Goal: Task Accomplishment & Management: Manage account settings

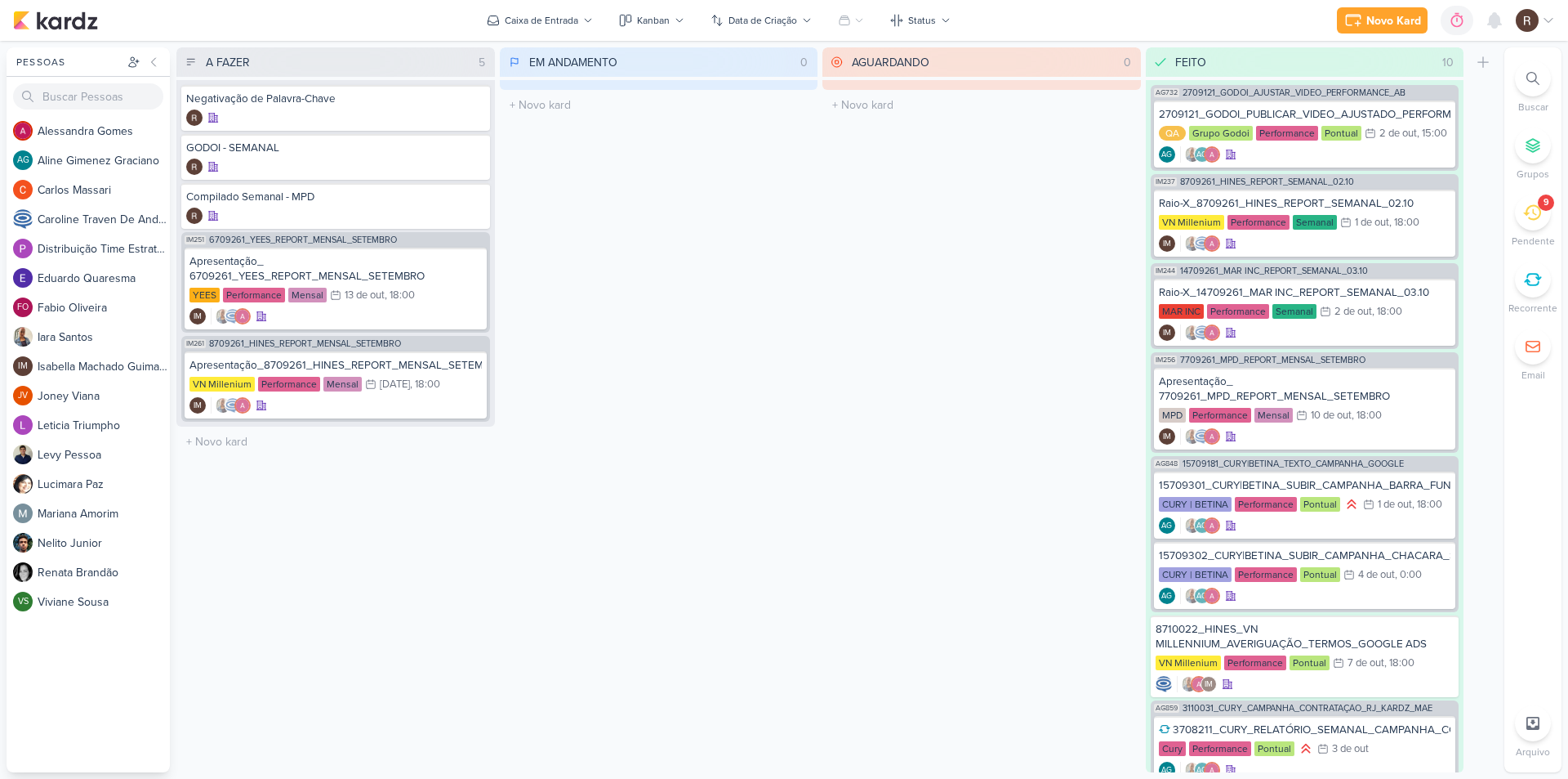
click at [1528, 219] on icon at bounding box center [1532, 212] width 18 height 18
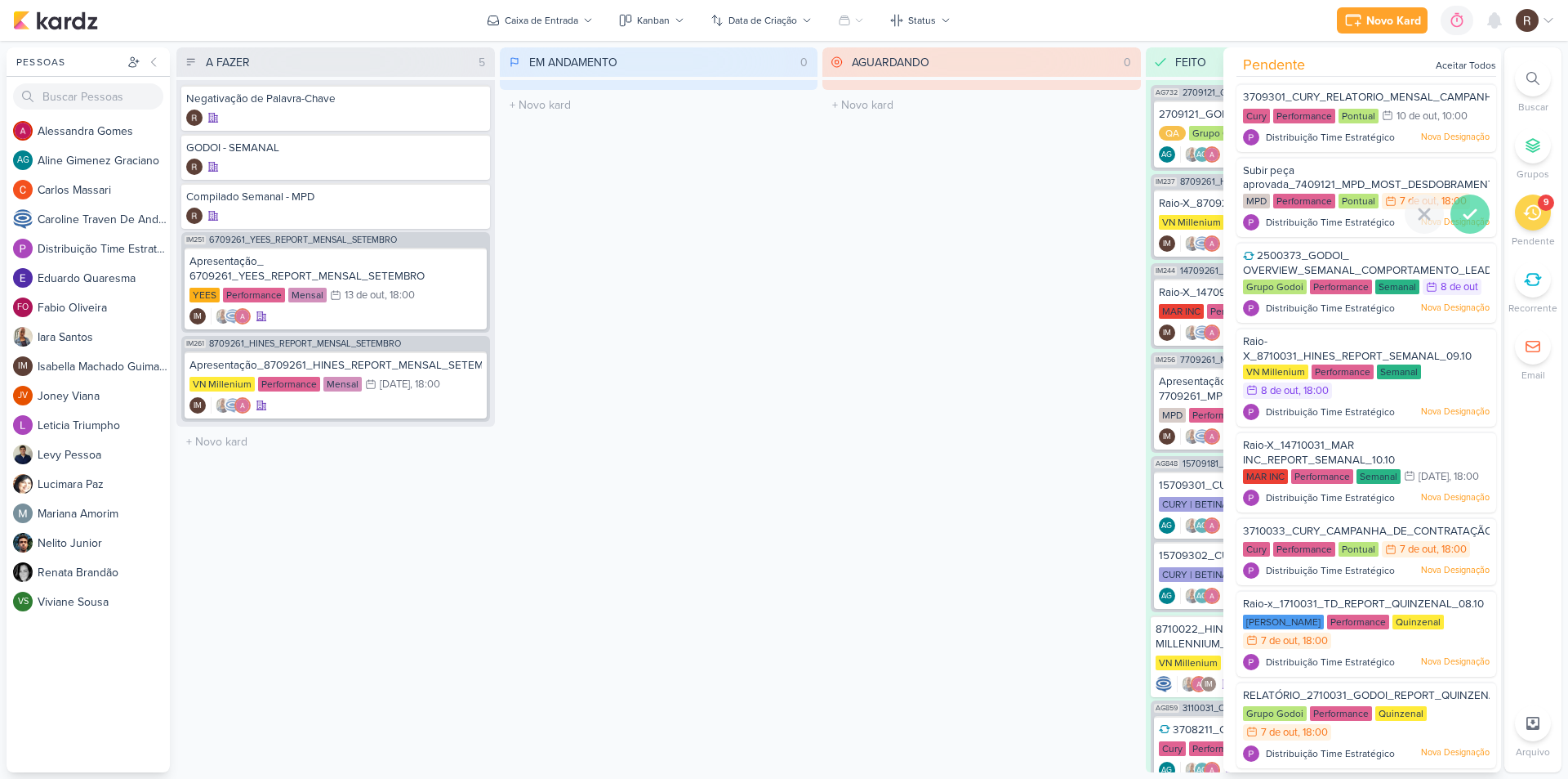
click at [1461, 209] on icon at bounding box center [1471, 214] width 19 height 19
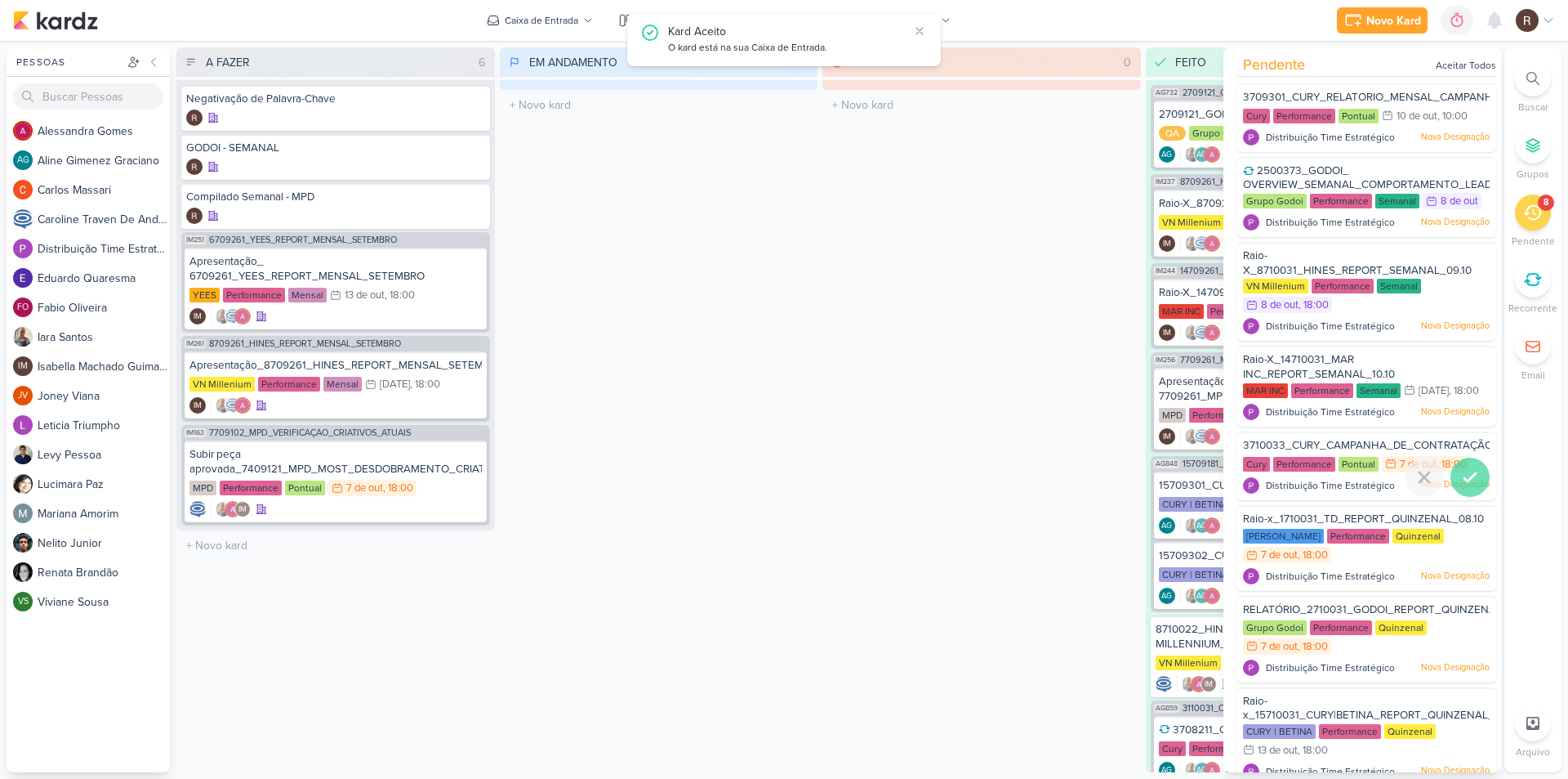
click at [1467, 487] on icon at bounding box center [1471, 477] width 19 height 19
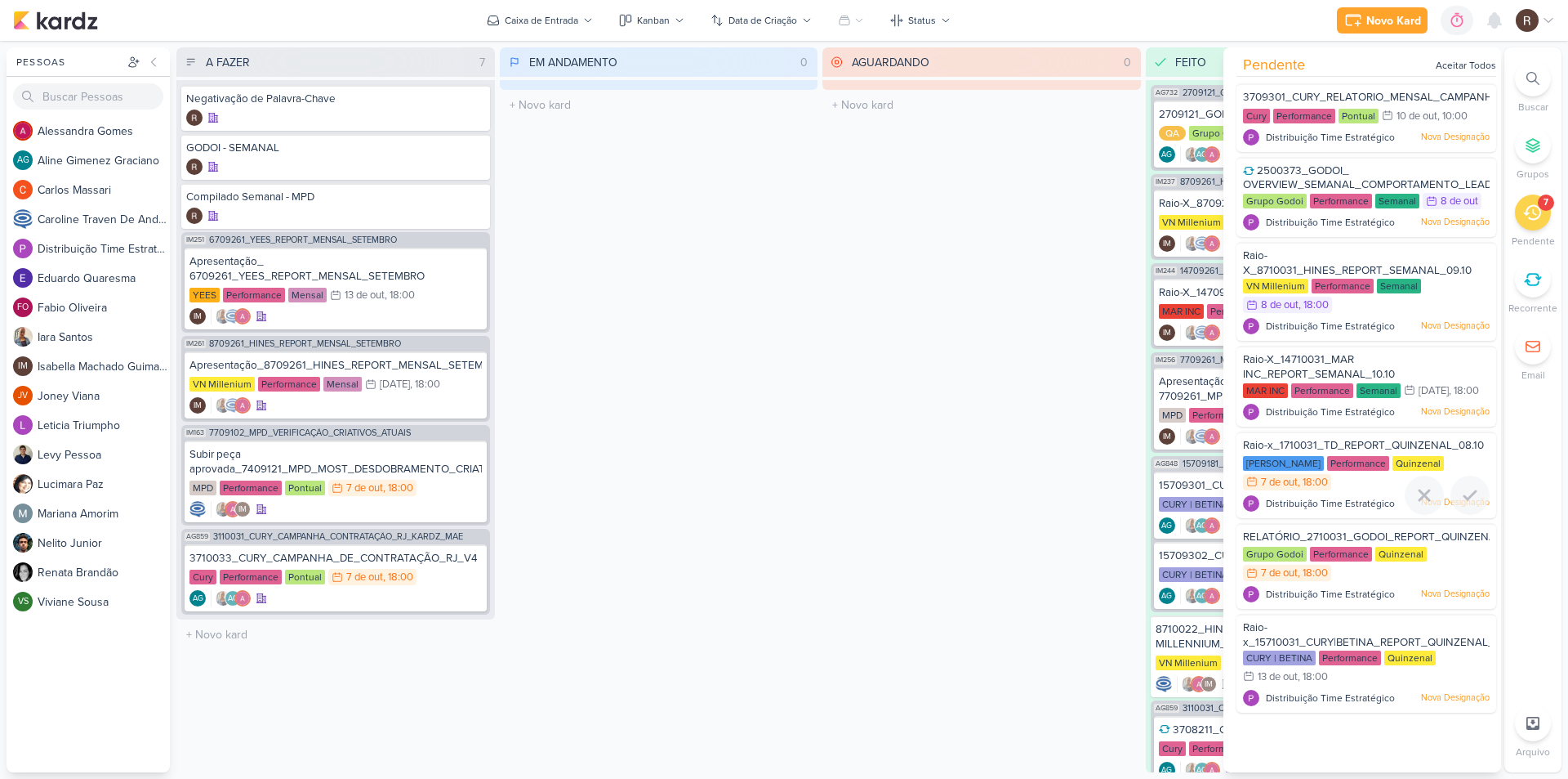
click at [1369, 492] on div "[PERSON_NAME] Performance Quinzenal 7/10 [DATE] 18:00" at bounding box center [1367, 473] width 247 height 36
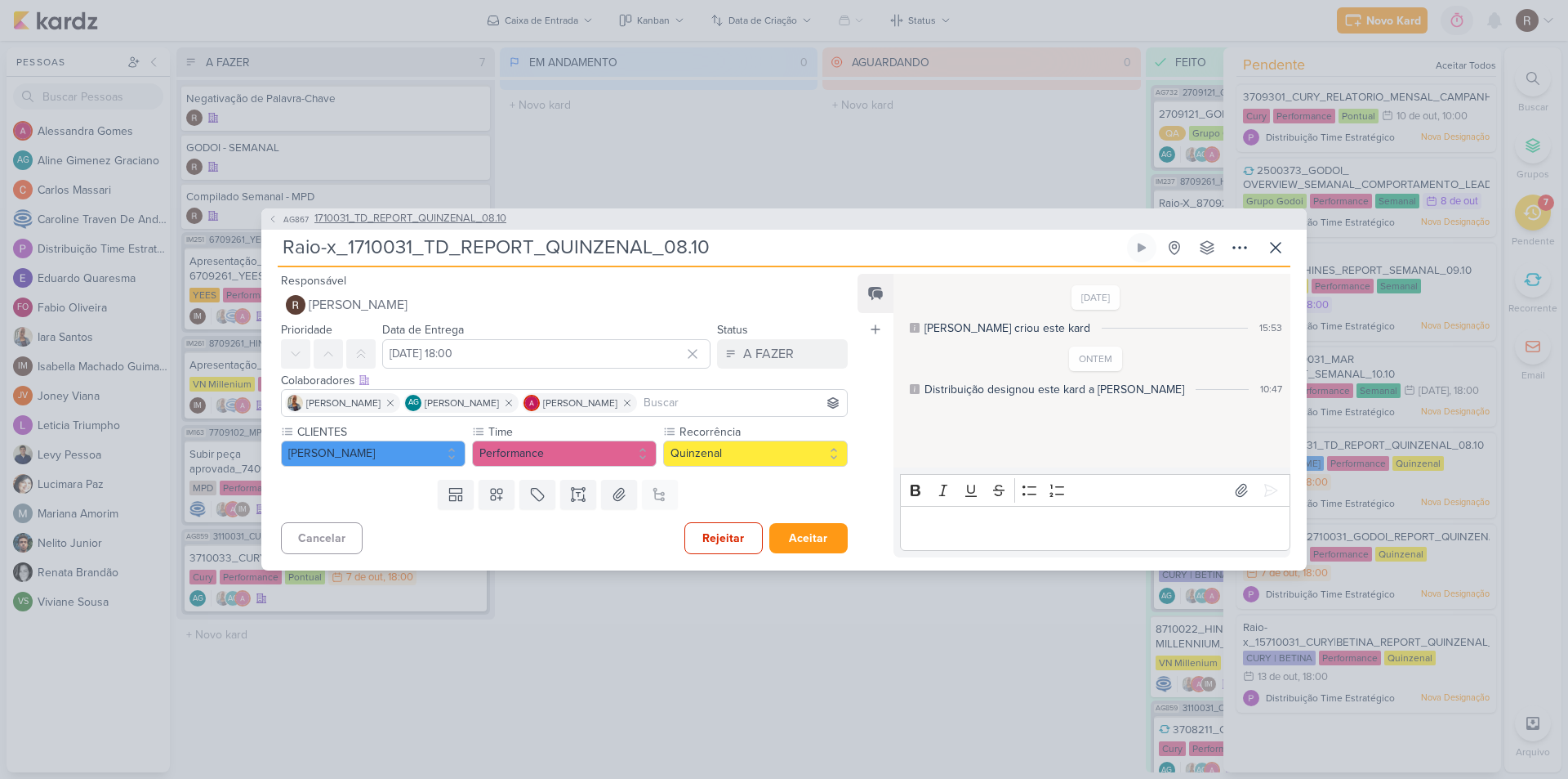
click at [492, 218] on span "1710031_TD_REPORT_QUINZENAL_08.10" at bounding box center [410, 219] width 192 height 16
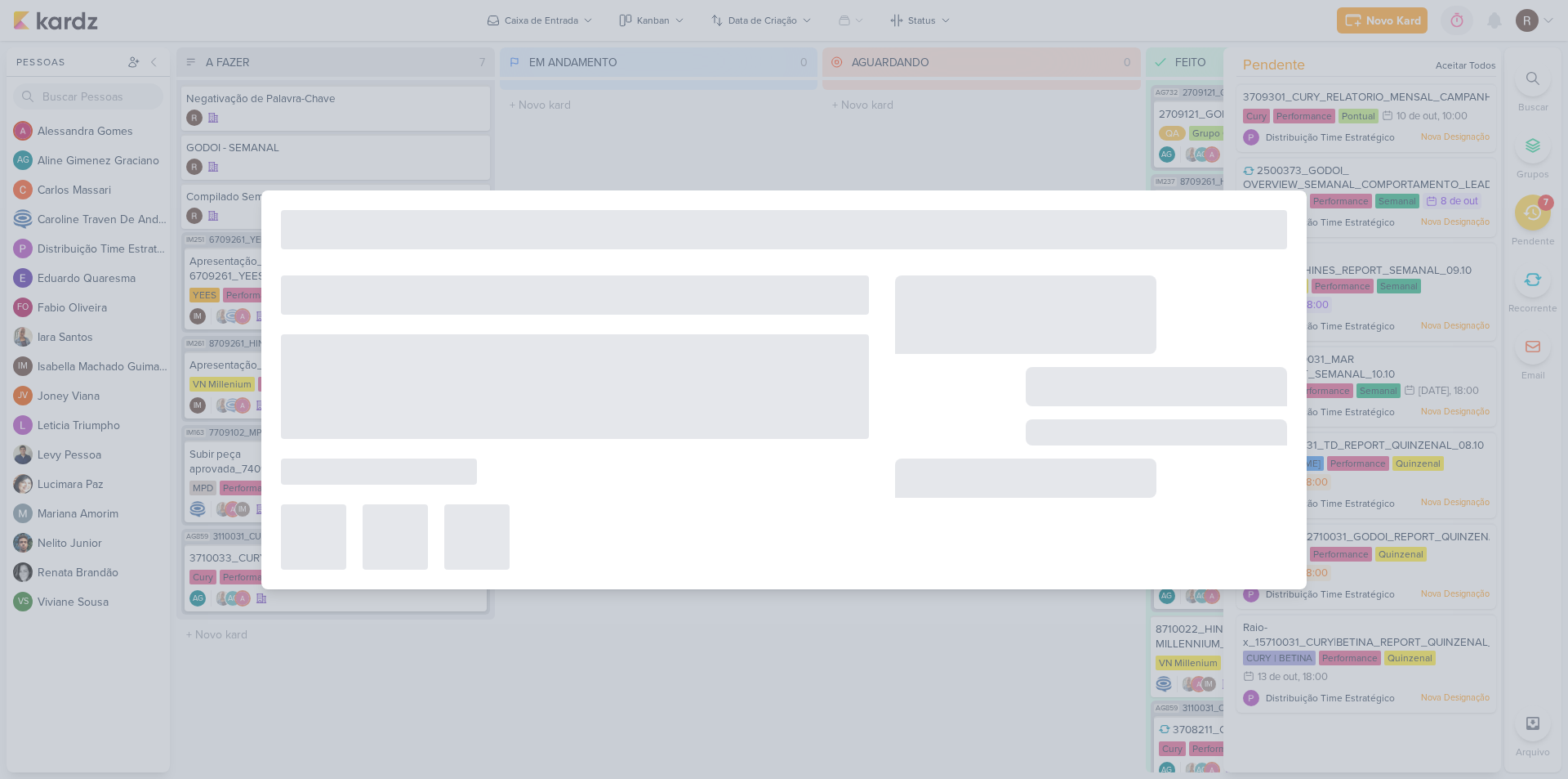
type input "1710031_TD_REPORT_QUINZENAL_08.10"
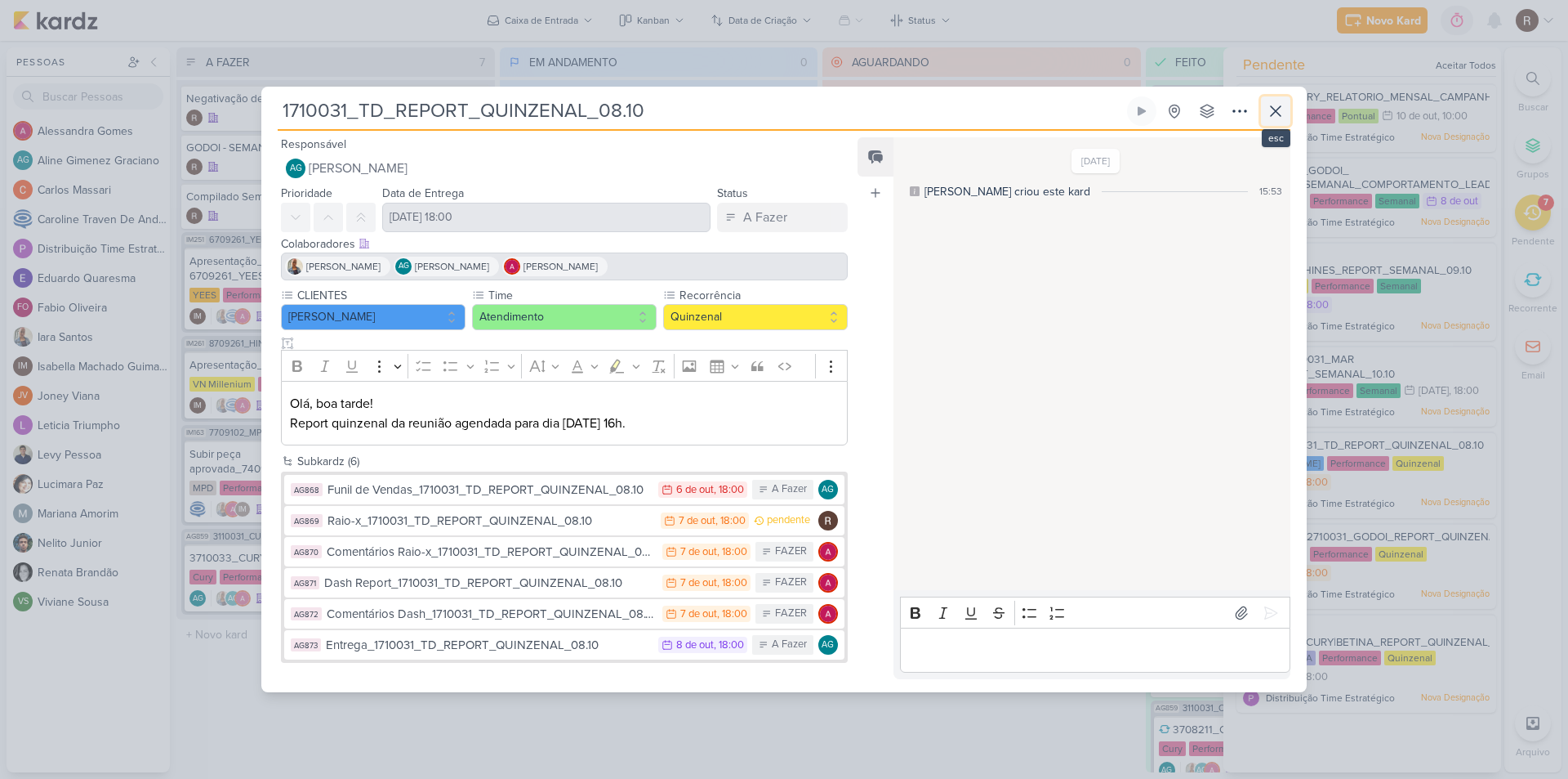
click at [1273, 119] on icon at bounding box center [1276, 111] width 19 height 19
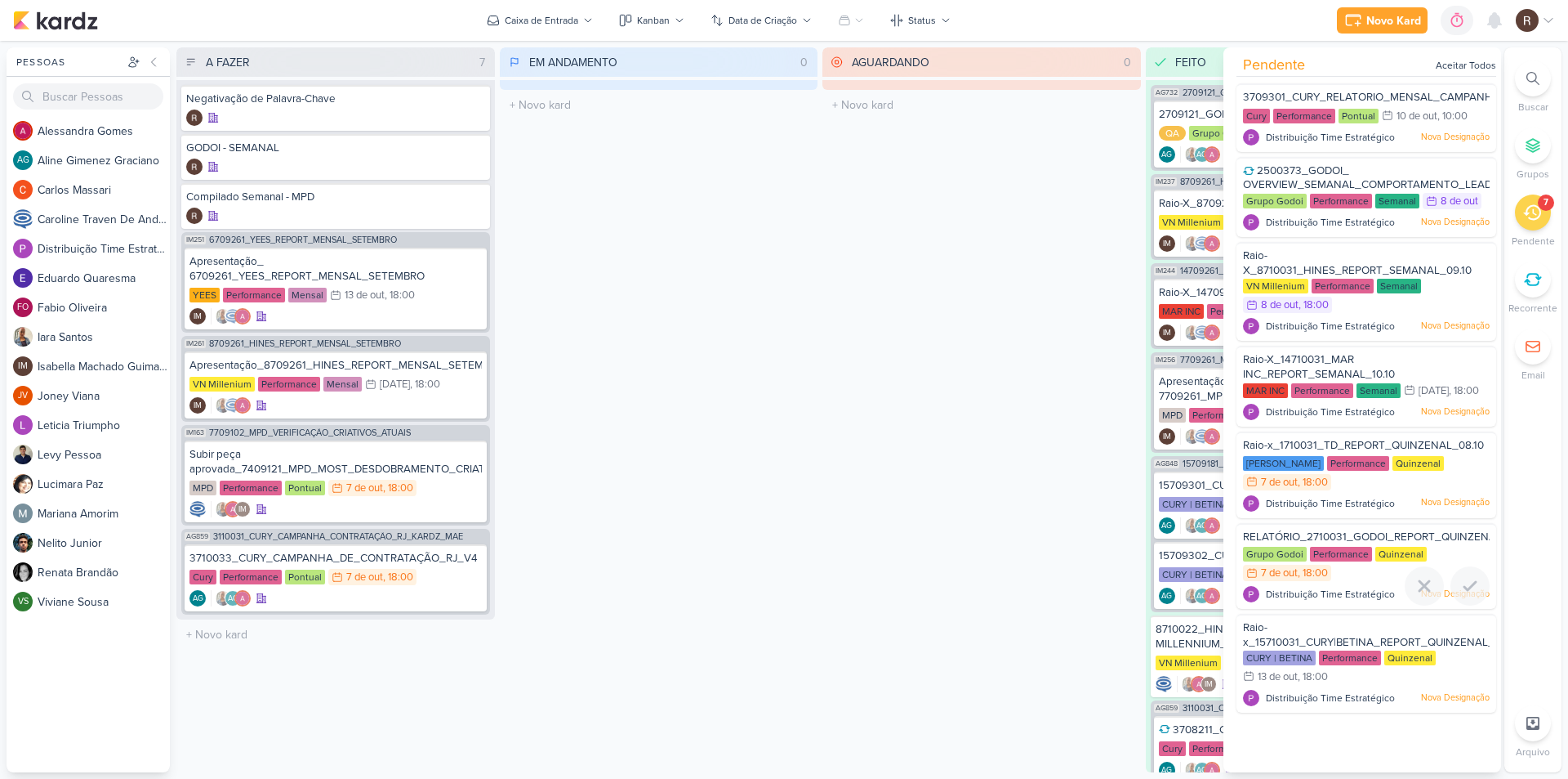
click at [1315, 544] on span "RELATÓRIO_2710031_GODOI_REPORT_QUINZENAL_09.10" at bounding box center [1389, 537] width 291 height 13
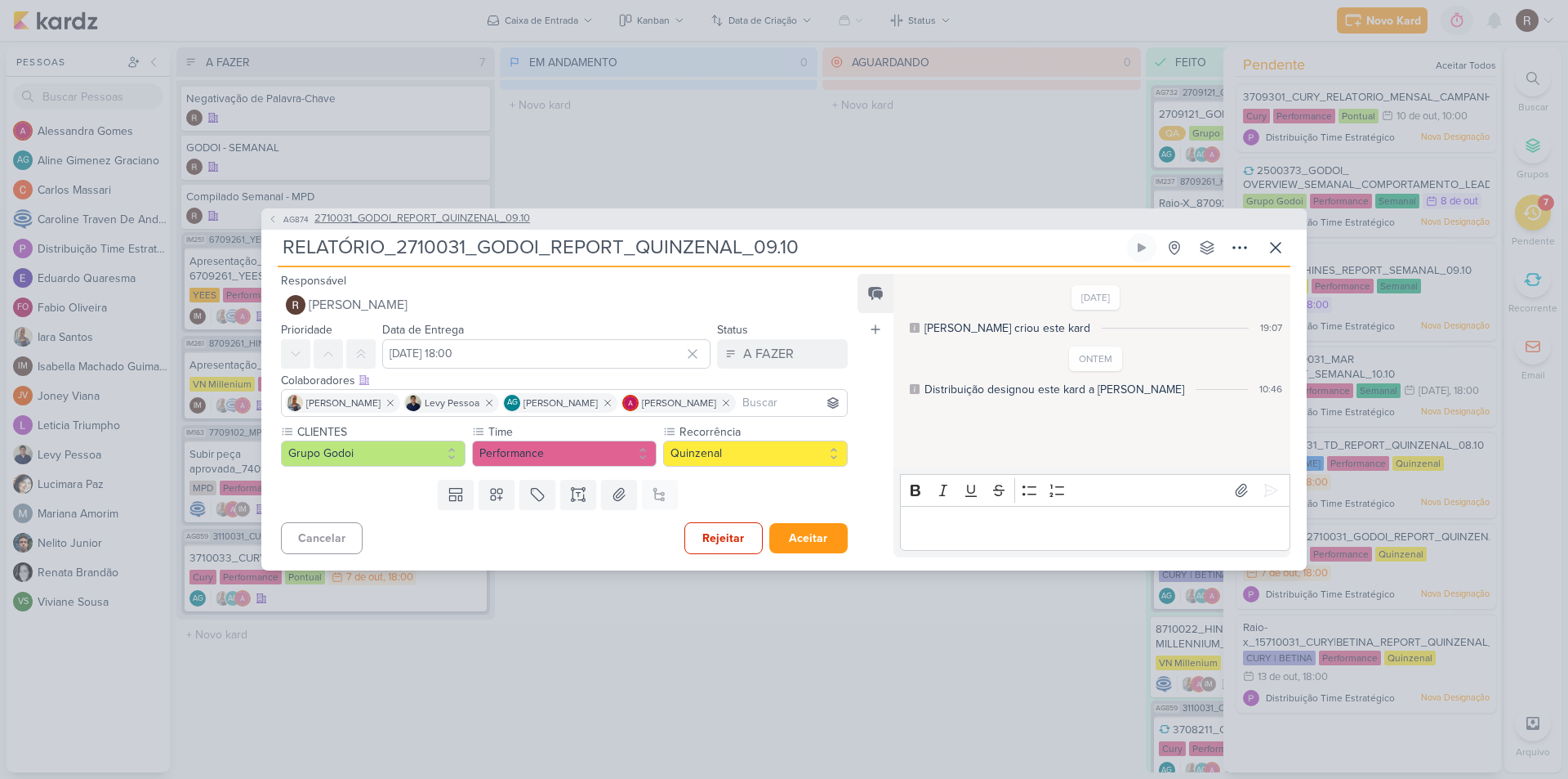
click at [498, 223] on span "2710031_GODOI_REPORT_QUINZENAL_09.10" at bounding box center [422, 219] width 216 height 16
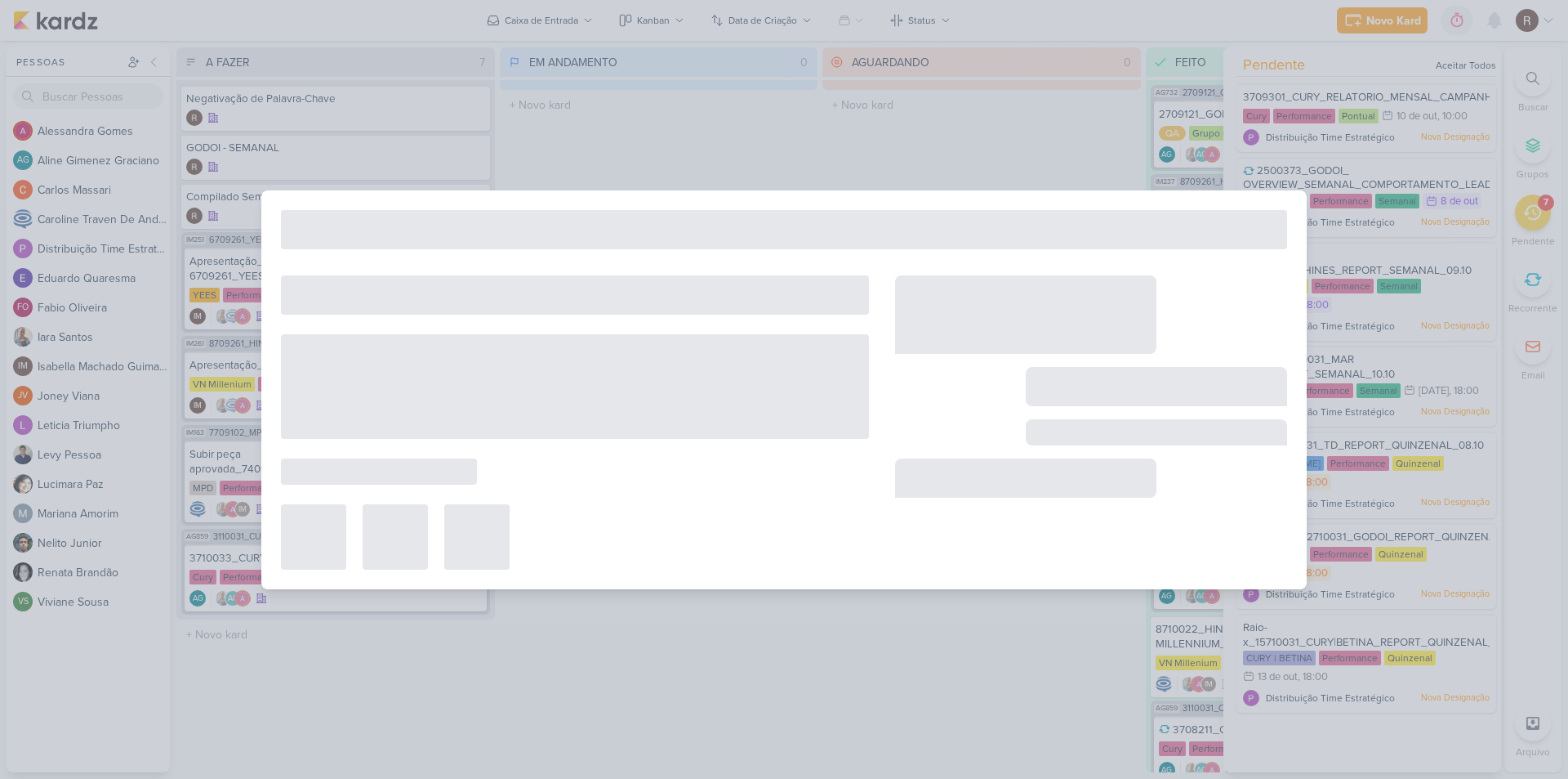
type input "2710031_GODOI_REPORT_QUINZENAL_09.10"
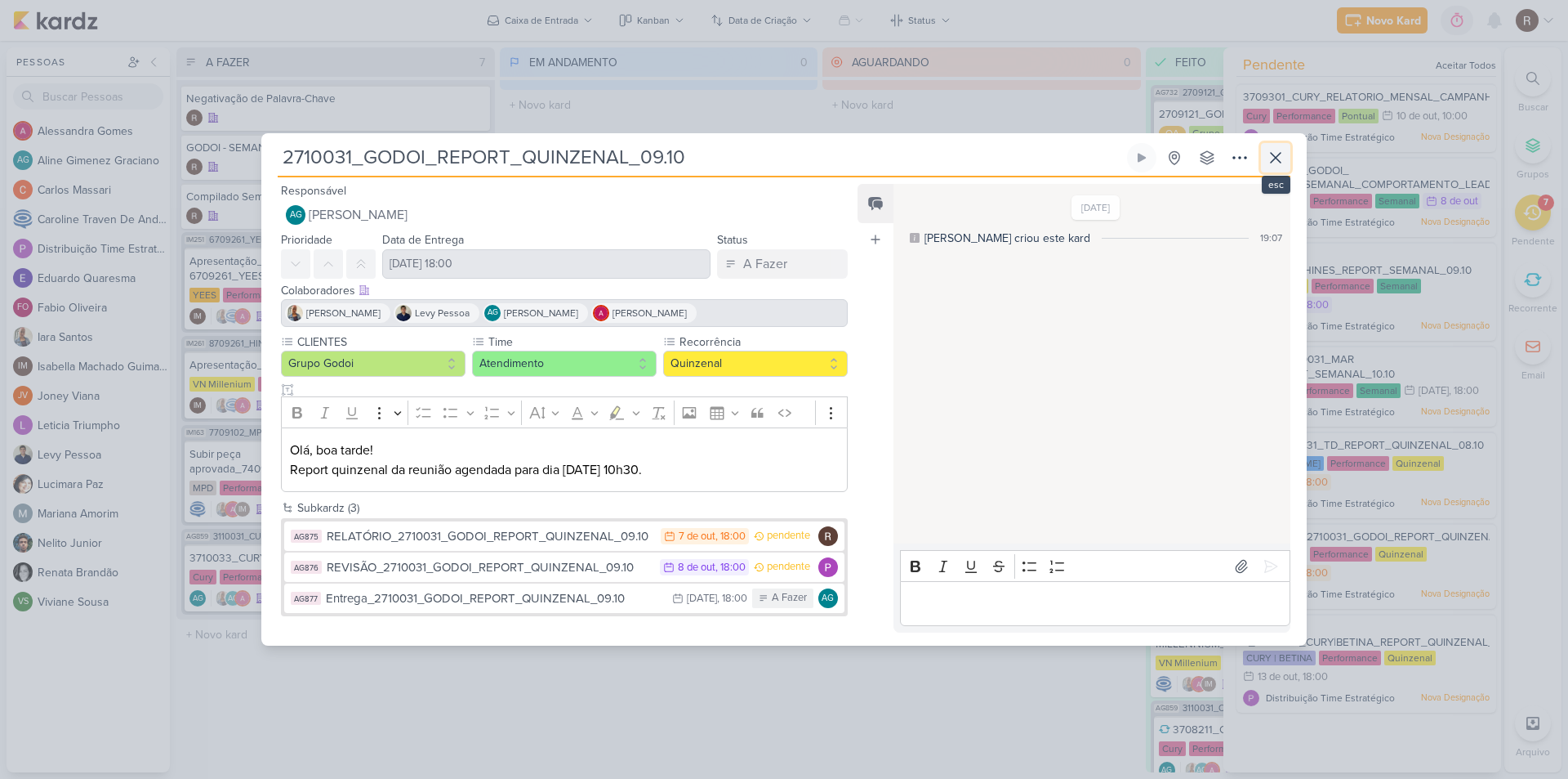
click at [1274, 164] on icon at bounding box center [1276, 157] width 19 height 19
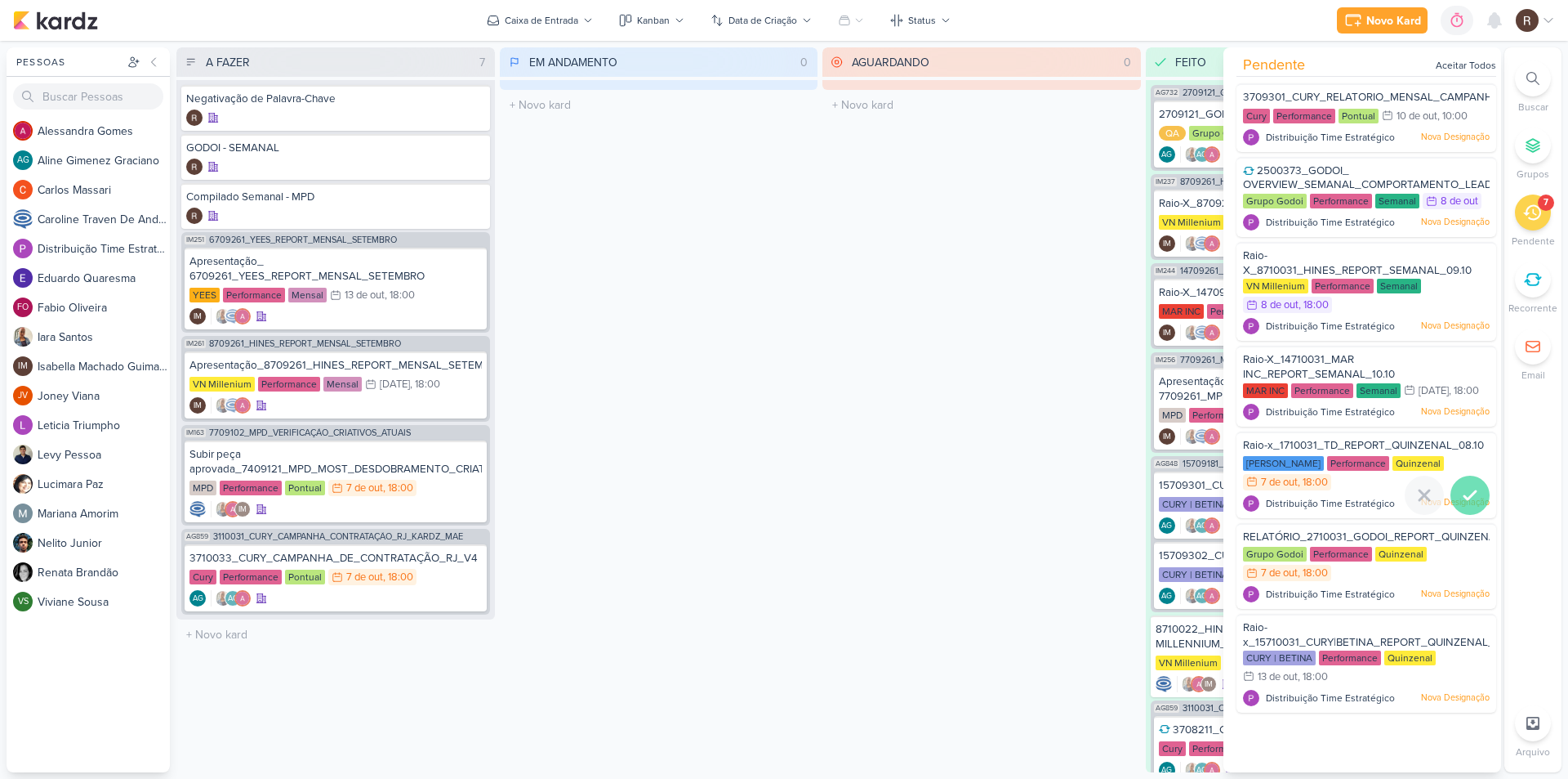
click at [1466, 505] on icon at bounding box center [1471, 495] width 19 height 19
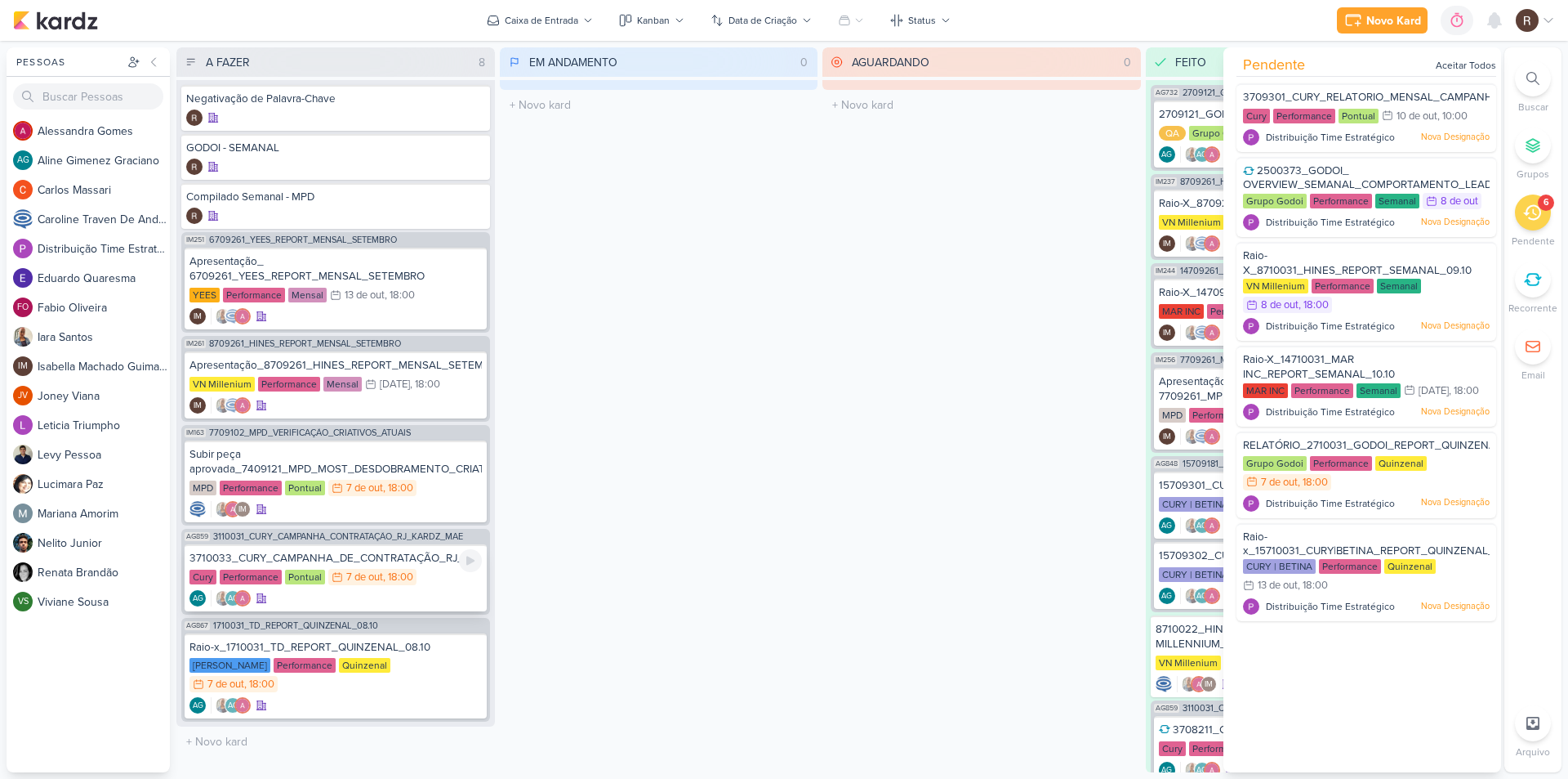
click at [381, 578] on div "7 de out" at bounding box center [364, 577] width 37 height 11
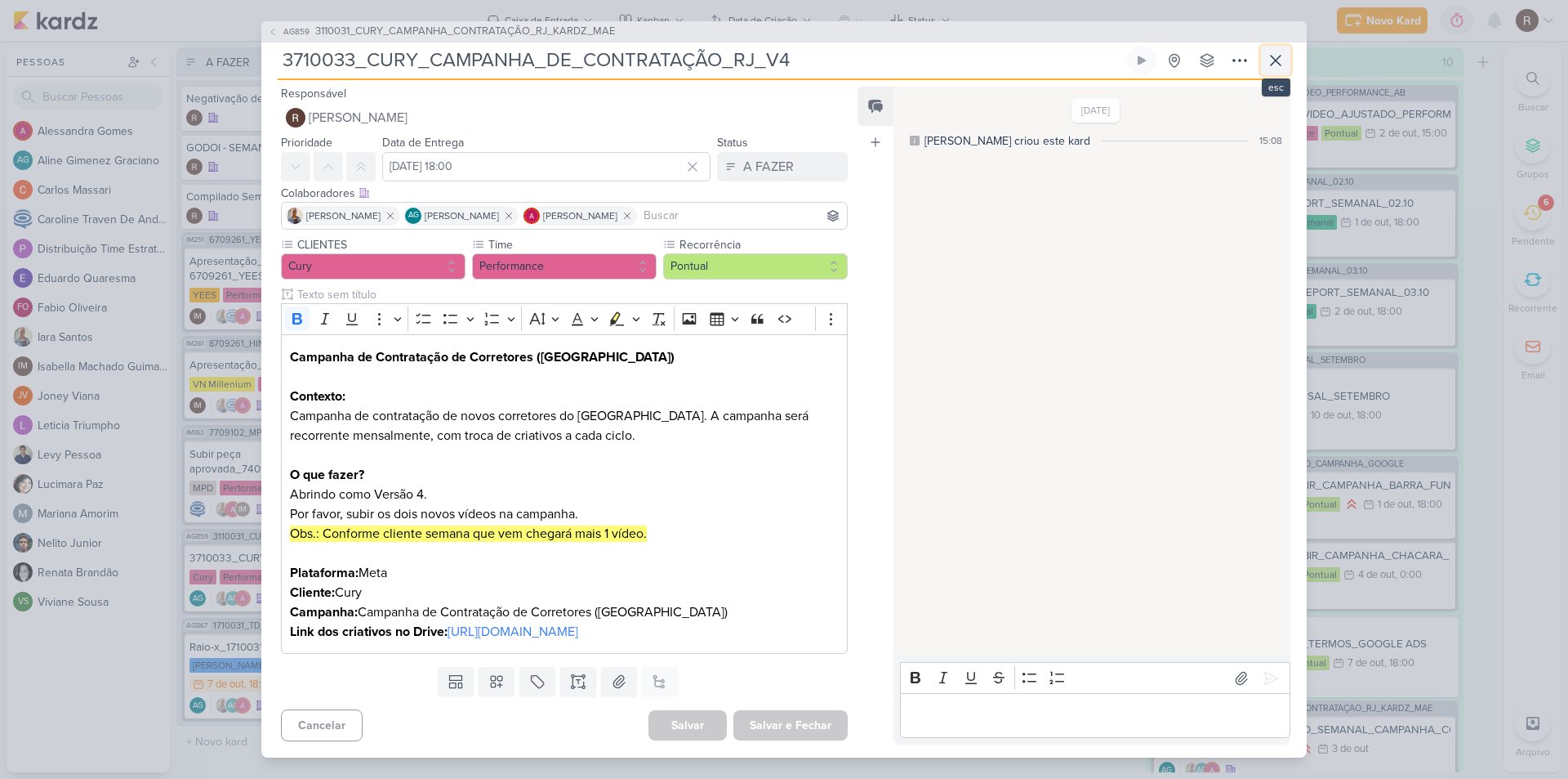
click at [1270, 66] on button at bounding box center [1276, 60] width 30 height 30
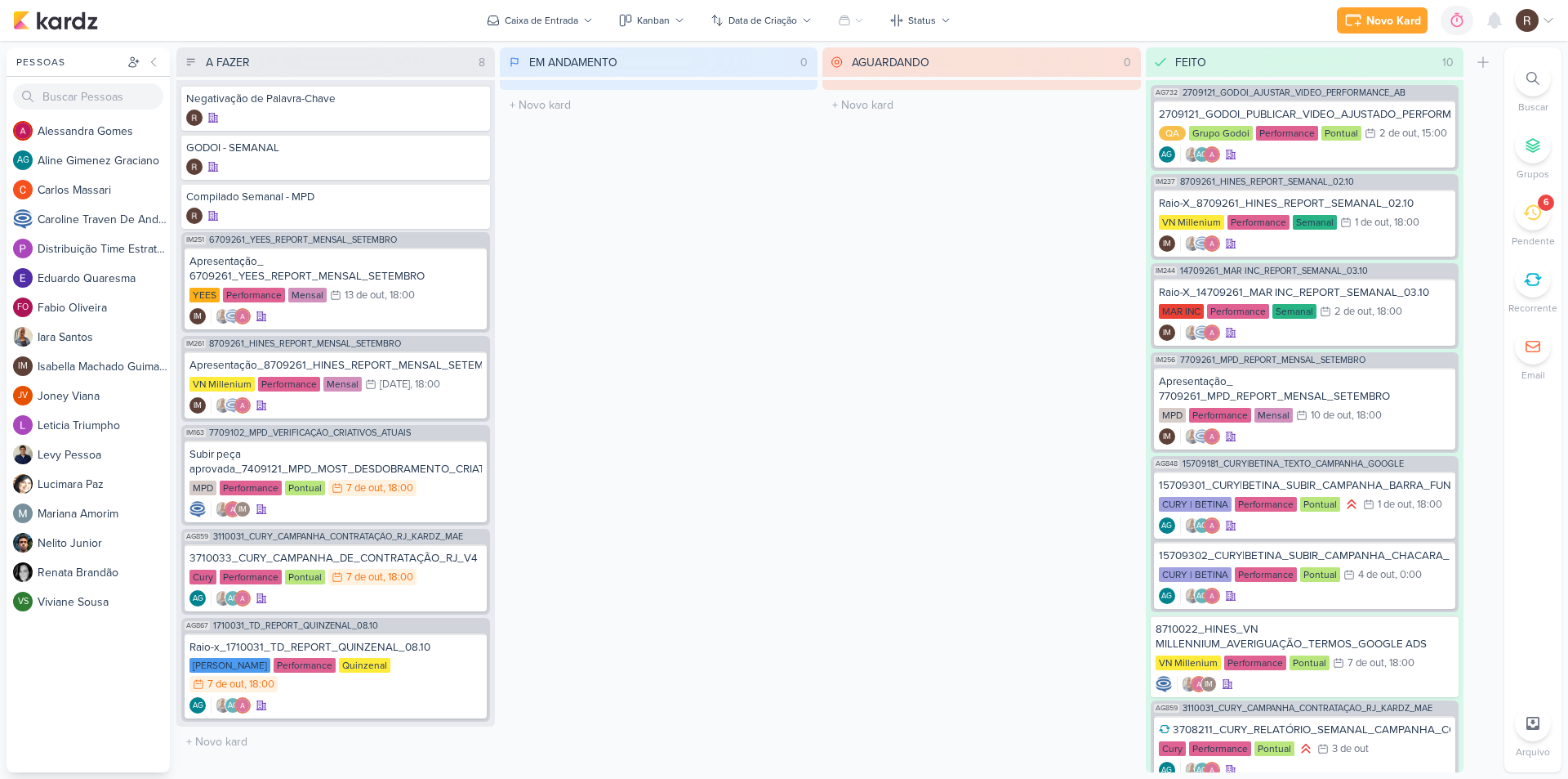
click at [1529, 207] on icon at bounding box center [1532, 213] width 18 height 15
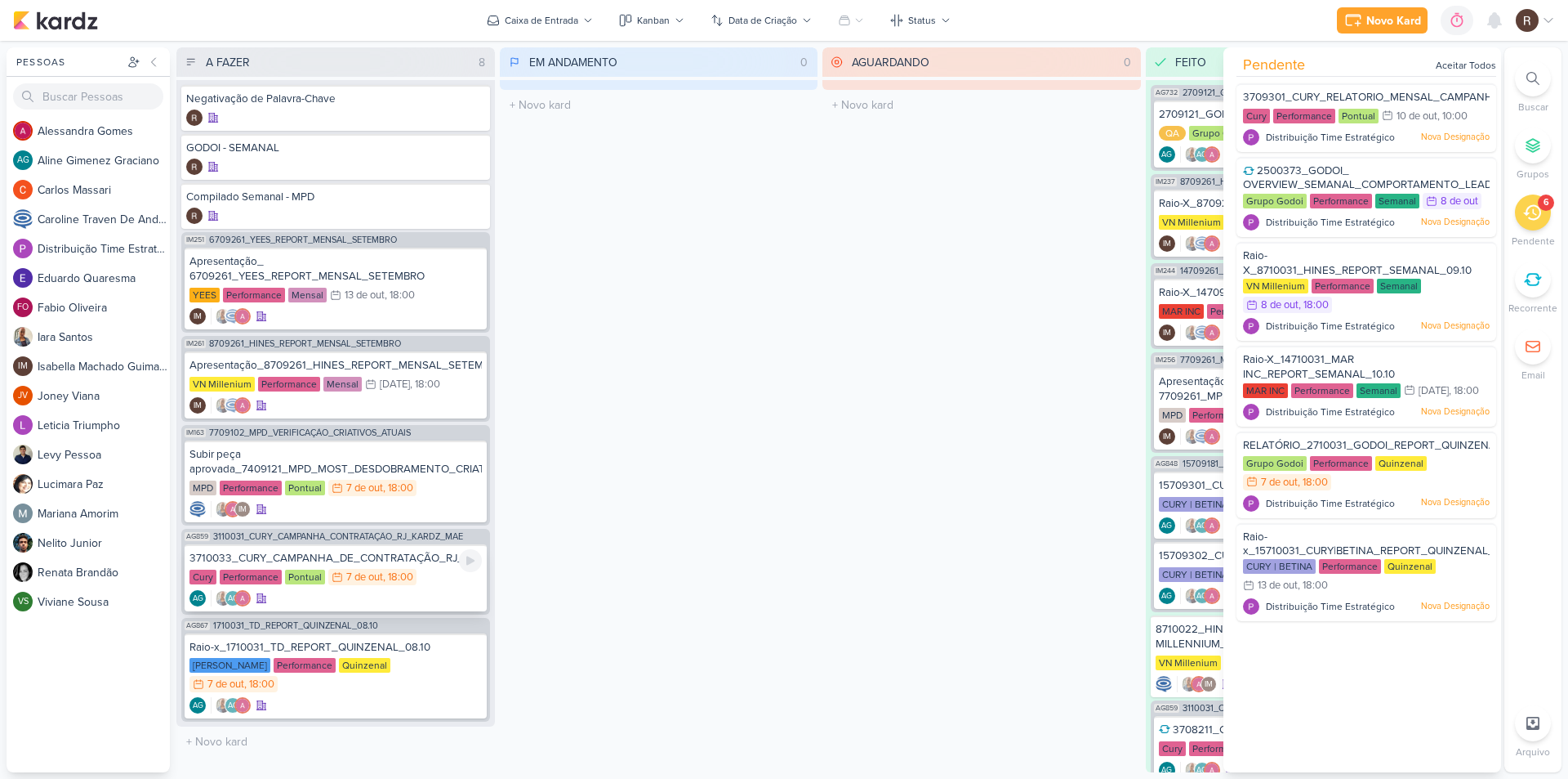
click at [454, 580] on div "Cury Performance Pontual 7/10 [DATE] 18:00" at bounding box center [335, 578] width 292 height 18
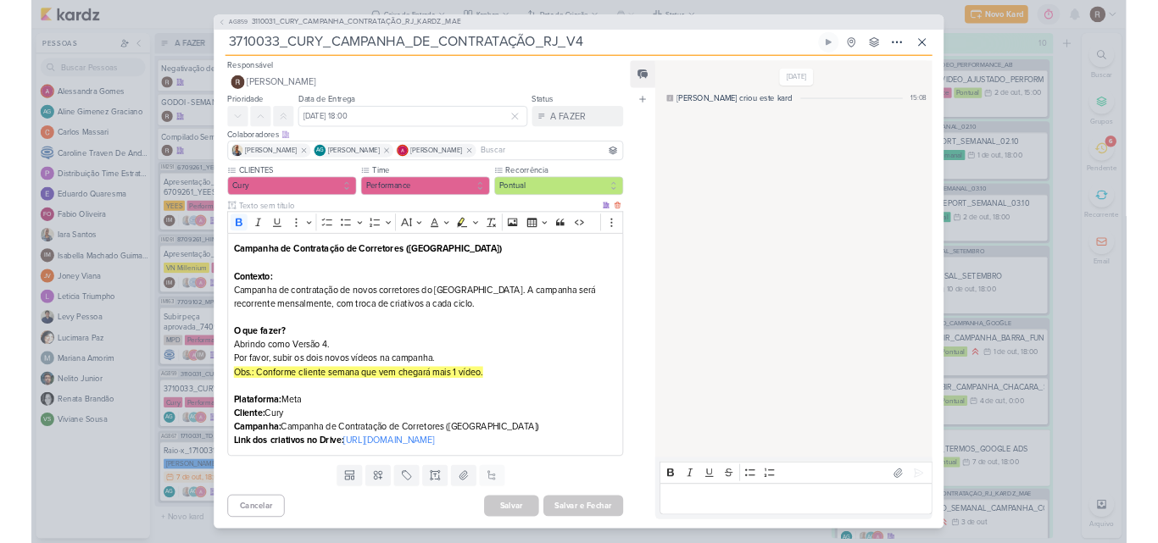
scroll to position [7, 0]
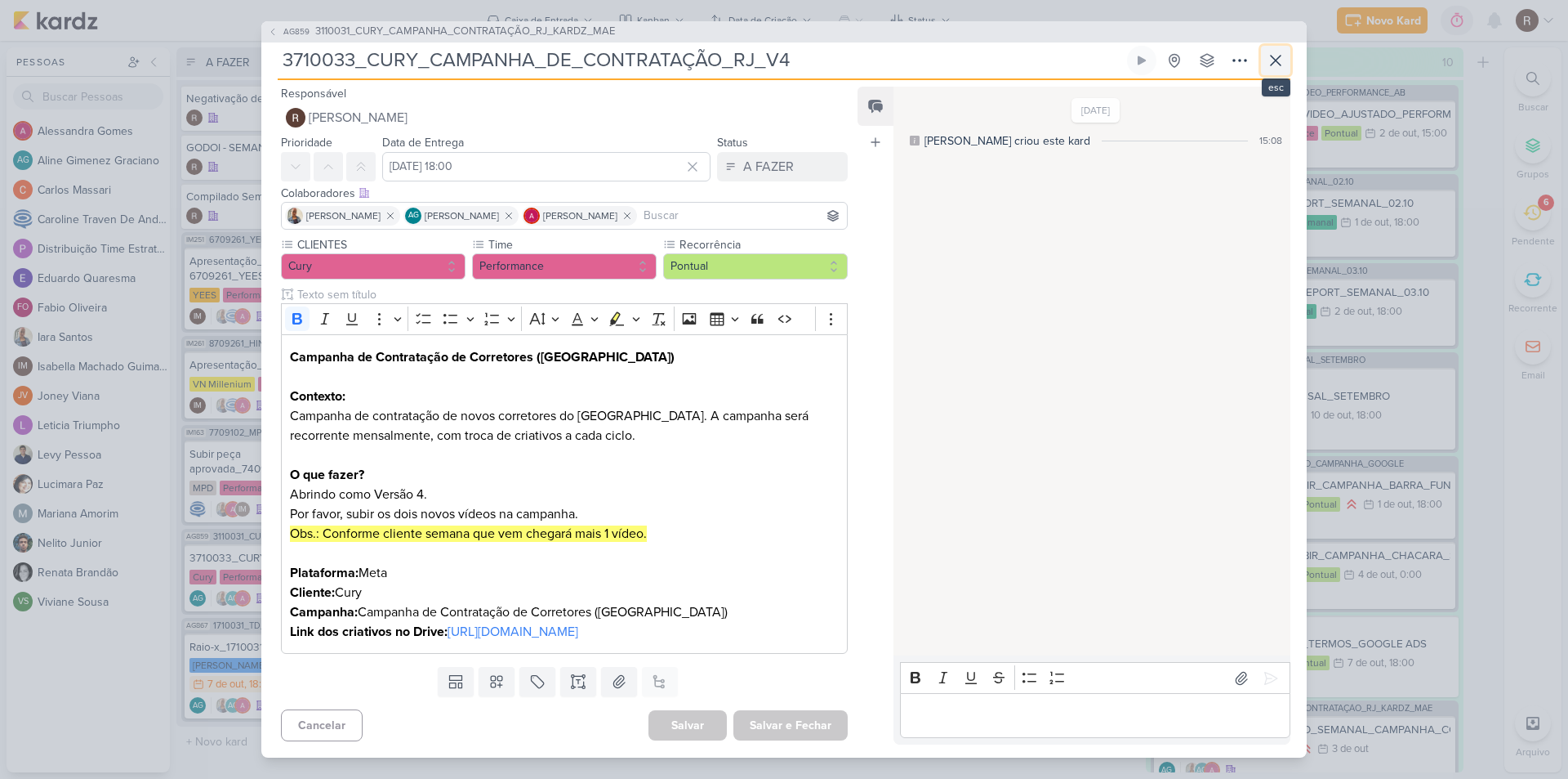
click at [1279, 51] on icon at bounding box center [1276, 61] width 19 height 19
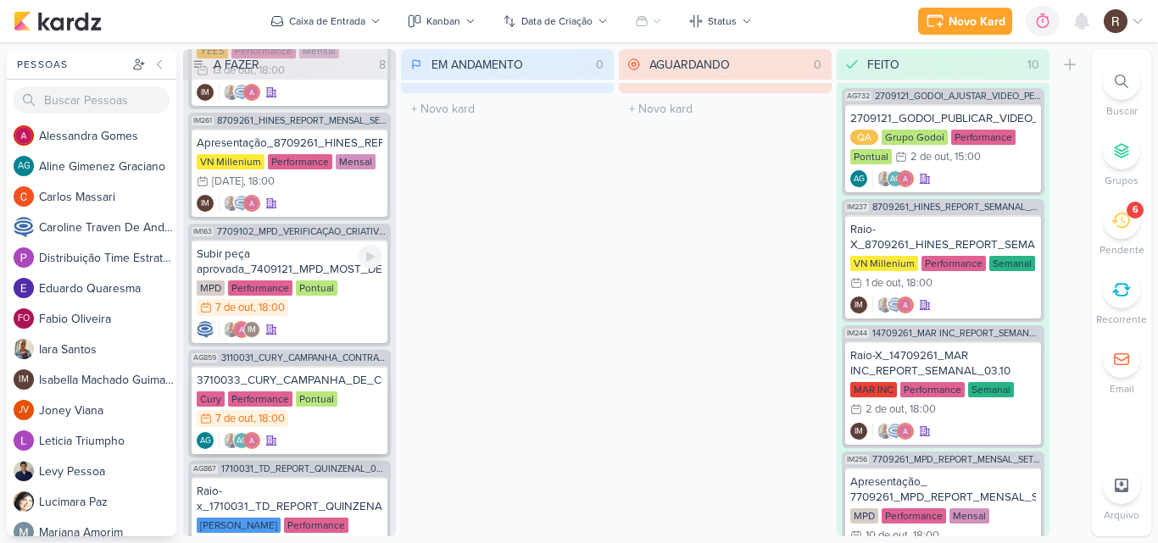
scroll to position [338, 0]
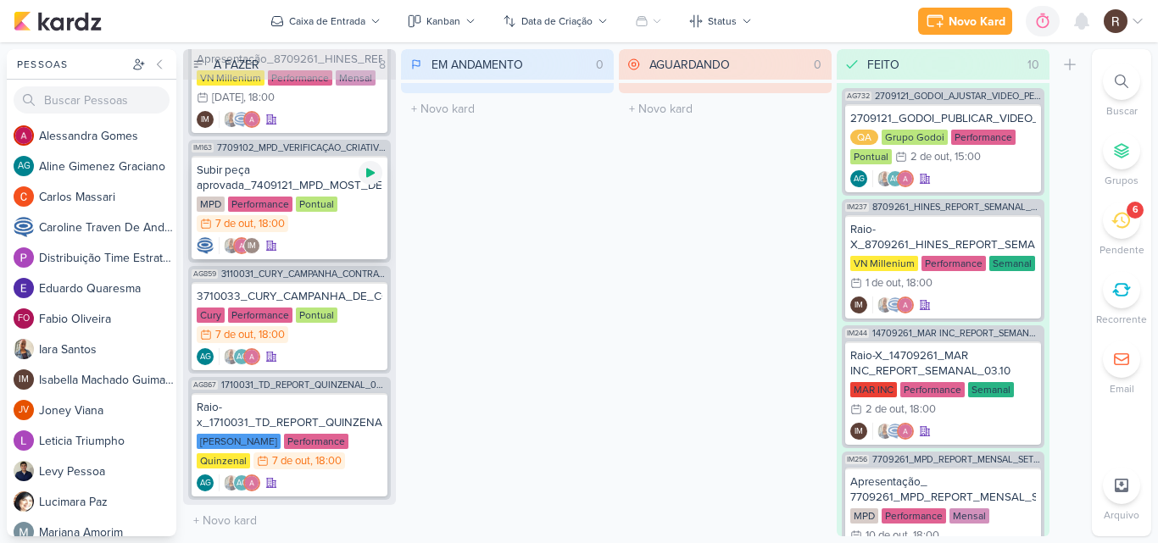
click at [364, 177] on icon at bounding box center [371, 173] width 14 height 14
click at [348, 215] on div "MPD Performance Pontual 7/10 [DATE] 18:00" at bounding box center [290, 215] width 186 height 37
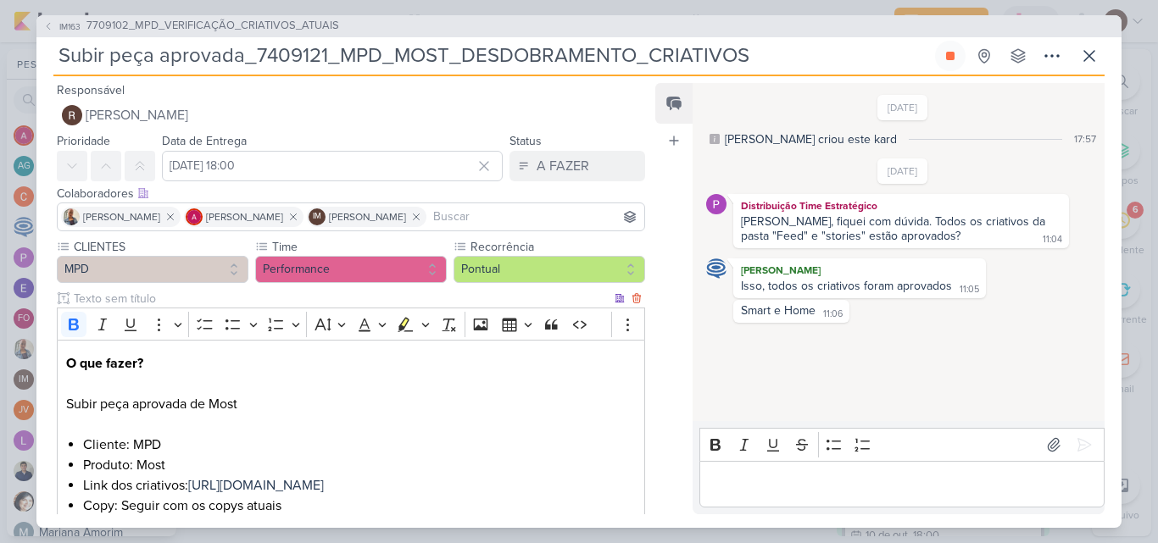
scroll to position [85, 0]
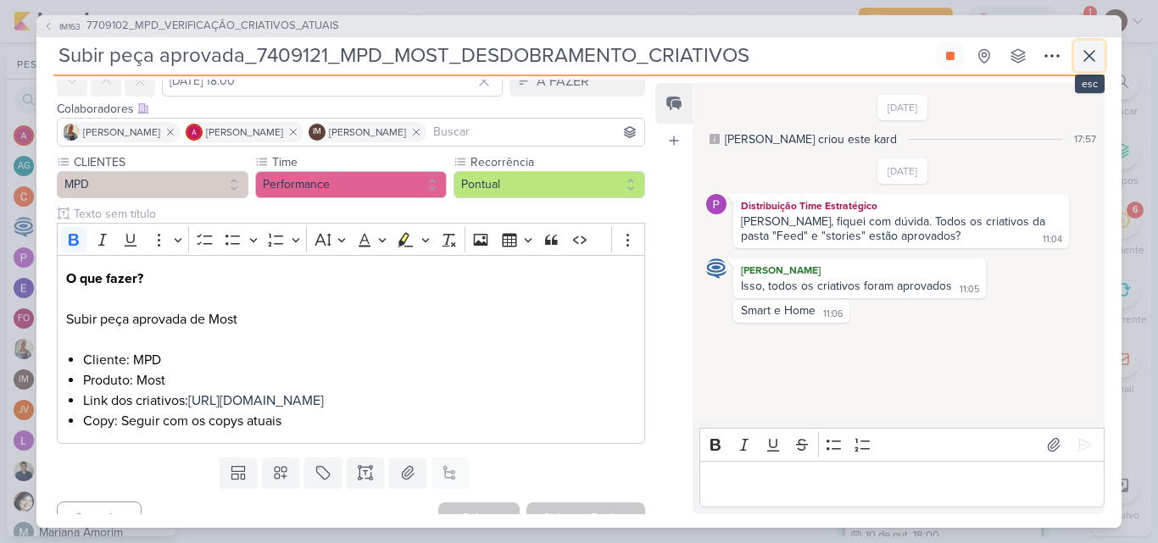
click at [1086, 64] on icon at bounding box center [1089, 56] width 20 height 20
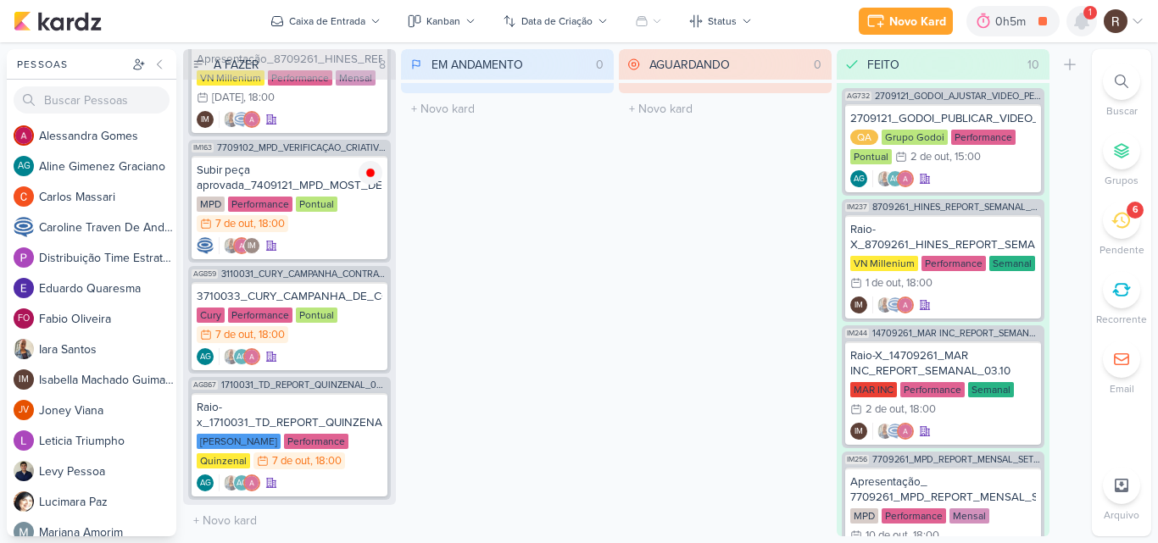
click at [1082, 29] on icon at bounding box center [1082, 21] width 14 height 15
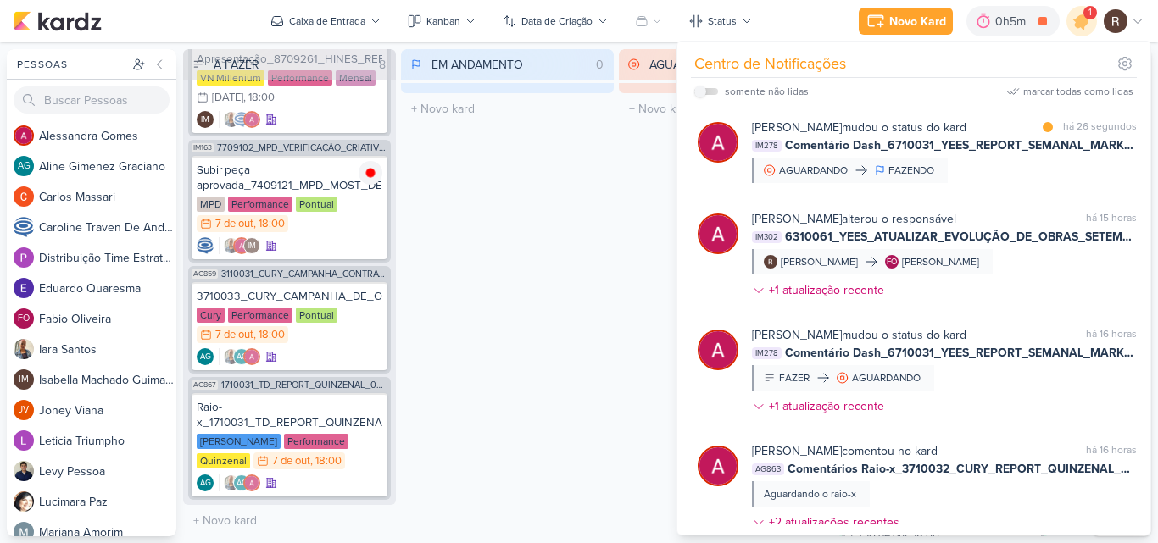
click at [579, 254] on div "EM ANDAMENTO 0 Mover Para Esquerda Mover Para Direita [GEOGRAPHIC_DATA] O títul…" at bounding box center [507, 292] width 213 height 487
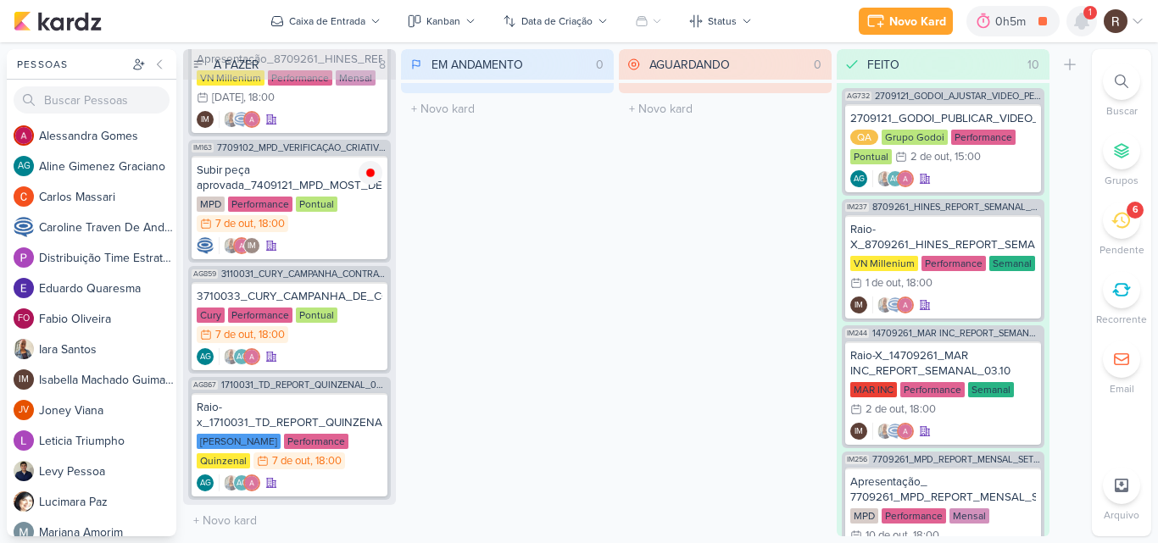
click at [1075, 25] on icon at bounding box center [1082, 21] width 14 height 15
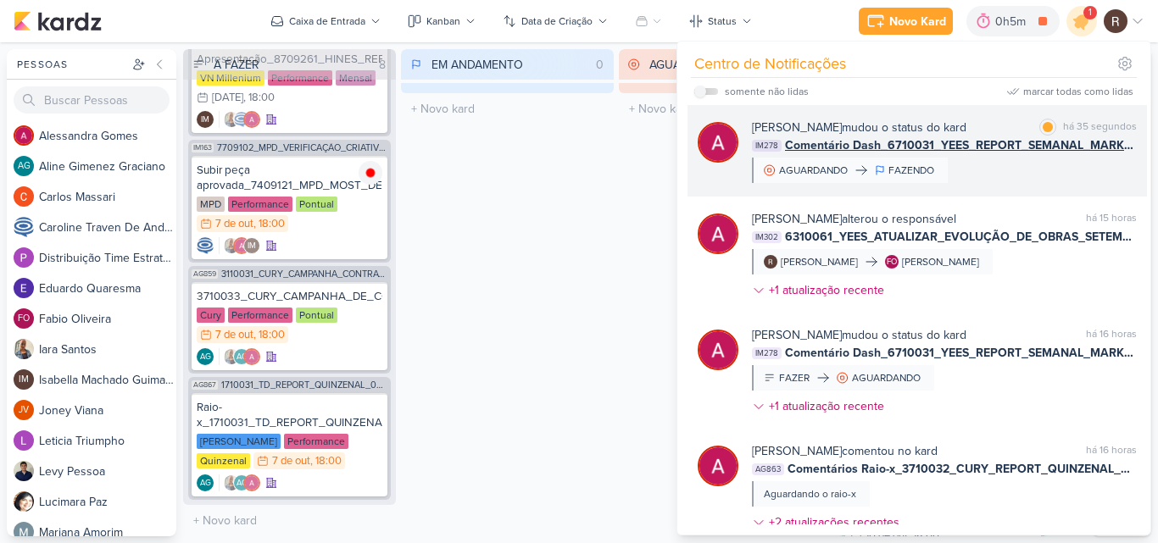
click at [991, 175] on div "[PERSON_NAME] mudou o status do kard marcar como lida há 35 segundos IM278 Come…" at bounding box center [944, 151] width 385 height 64
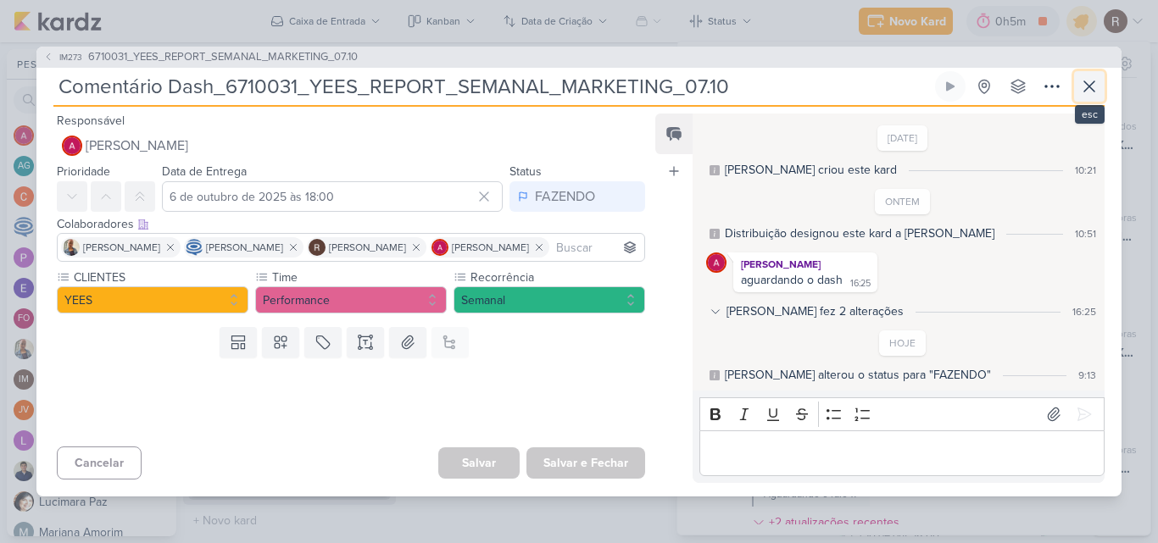
click at [1079, 88] on icon at bounding box center [1089, 86] width 20 height 20
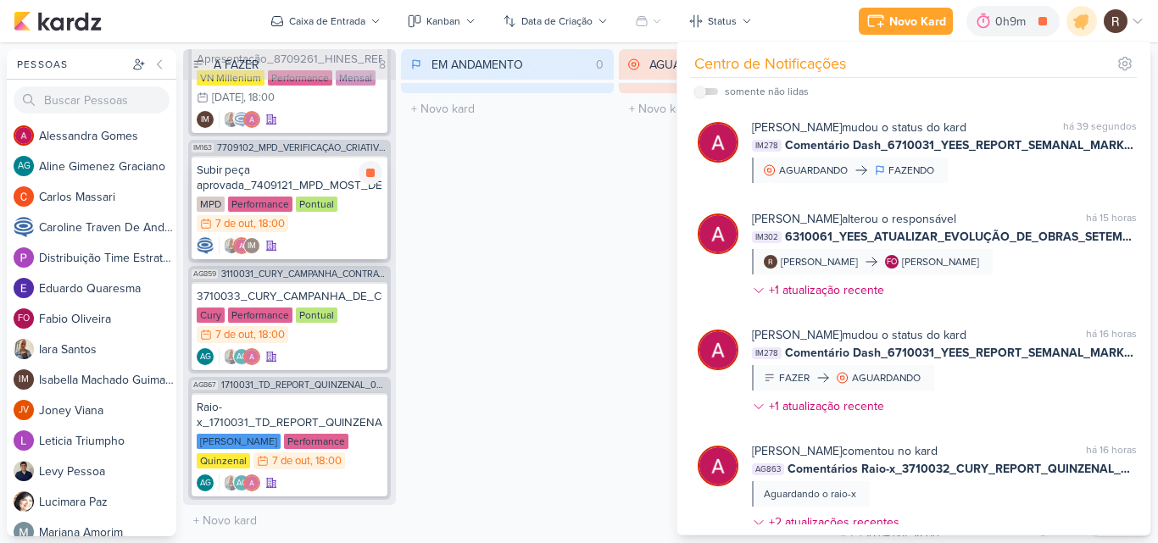
click at [337, 172] on div "Subir peça aprovada_7409121_MPD_MOST_DESDOBRAMENTO_CRIATIVOS" at bounding box center [290, 178] width 186 height 31
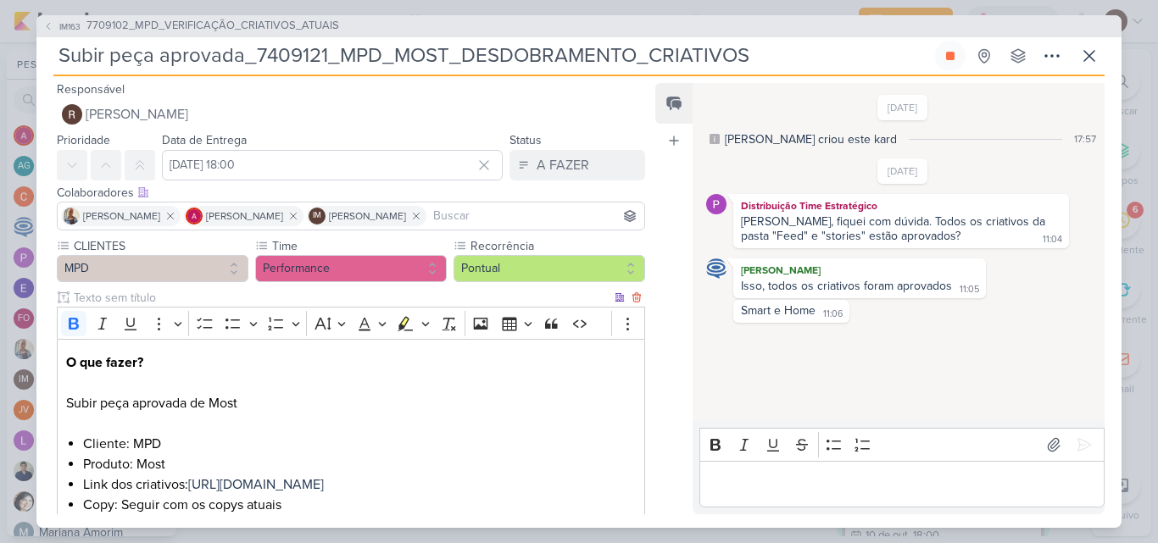
scroll to position [0, 0]
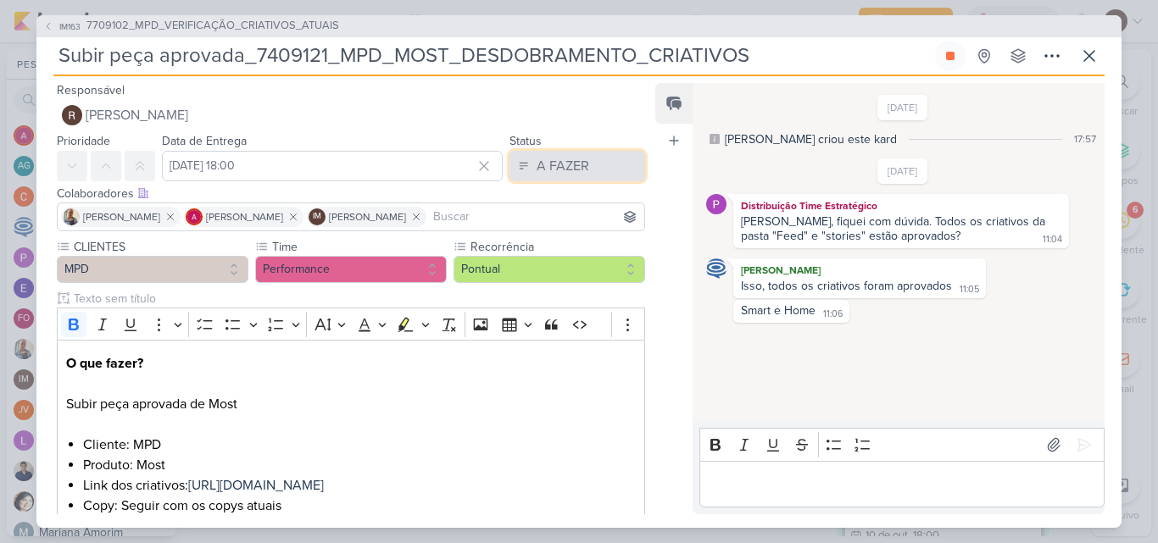
click at [558, 153] on button "A FAZER" at bounding box center [577, 166] width 136 height 31
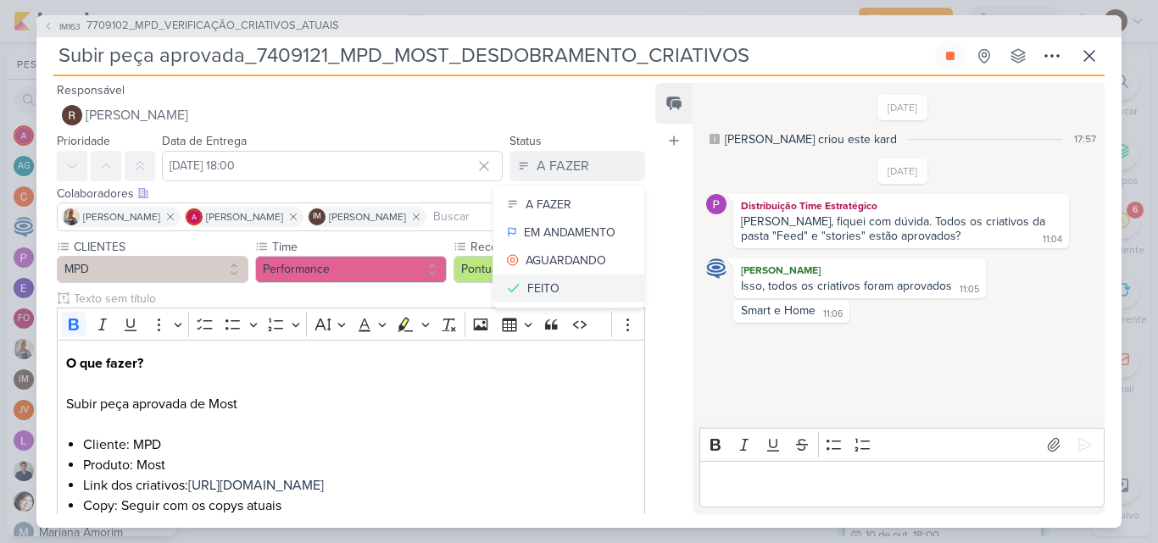
click at [528, 288] on div "FEITO" at bounding box center [543, 289] width 32 height 18
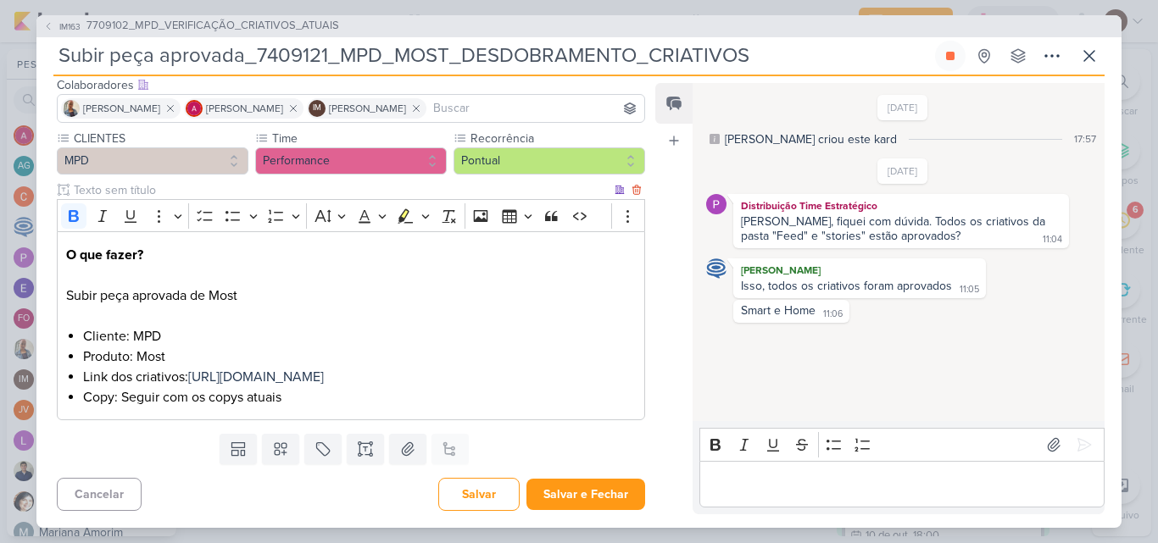
scroll to position [129, 0]
click at [592, 503] on button "Salvar e Fechar" at bounding box center [585, 494] width 119 height 31
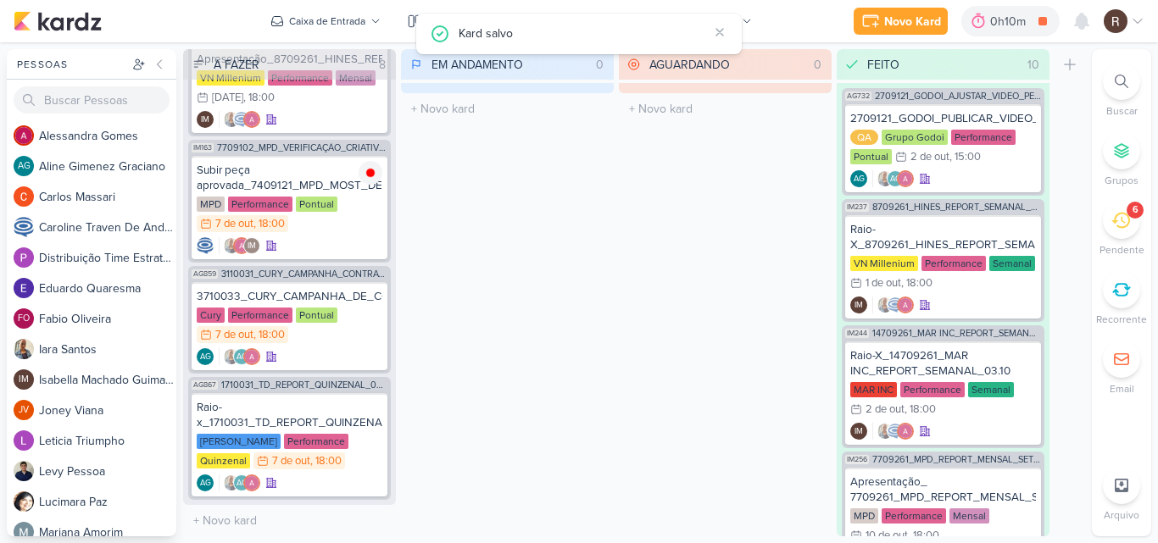
scroll to position [212, 0]
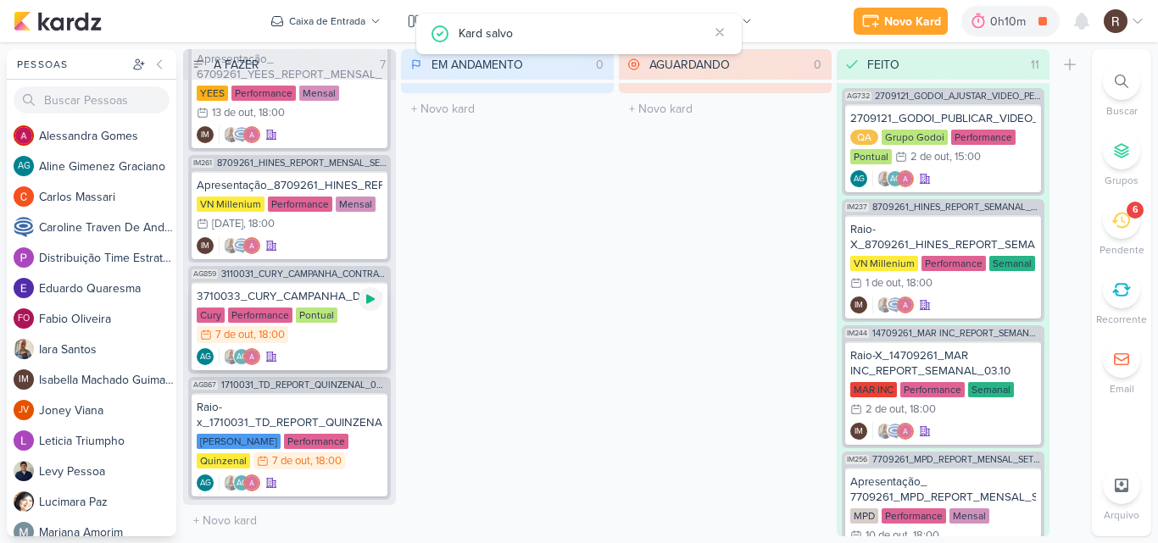
click at [373, 303] on icon at bounding box center [371, 299] width 14 height 14
click at [330, 340] on div "Cury Performance Pontual 7/10 [DATE] 18:00" at bounding box center [290, 326] width 186 height 37
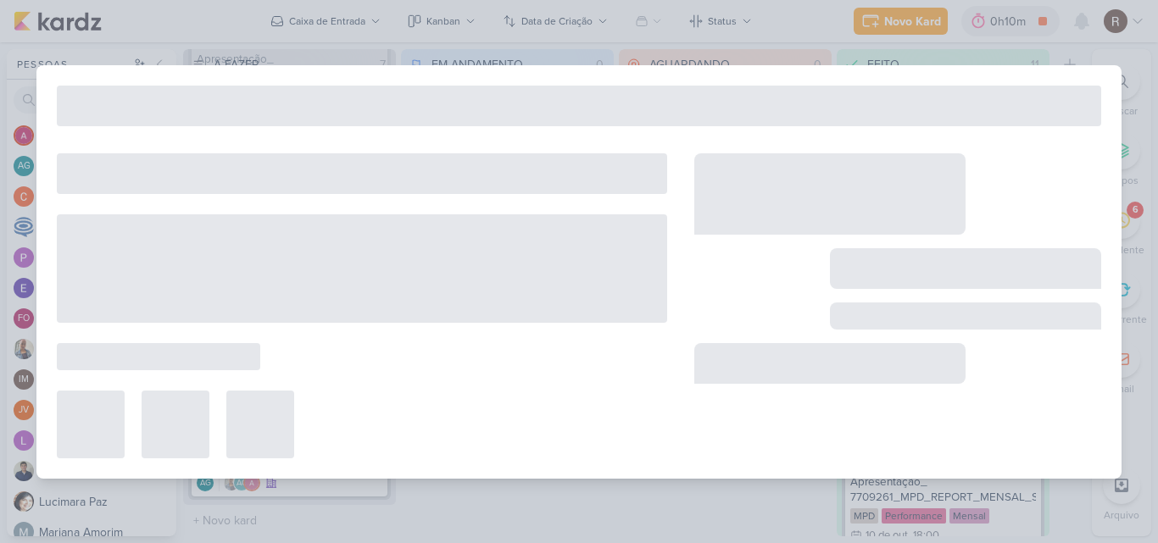
type input "3710033_CURY_CAMPANHA_DE_CONTRATAÇÃO_RJ_V4"
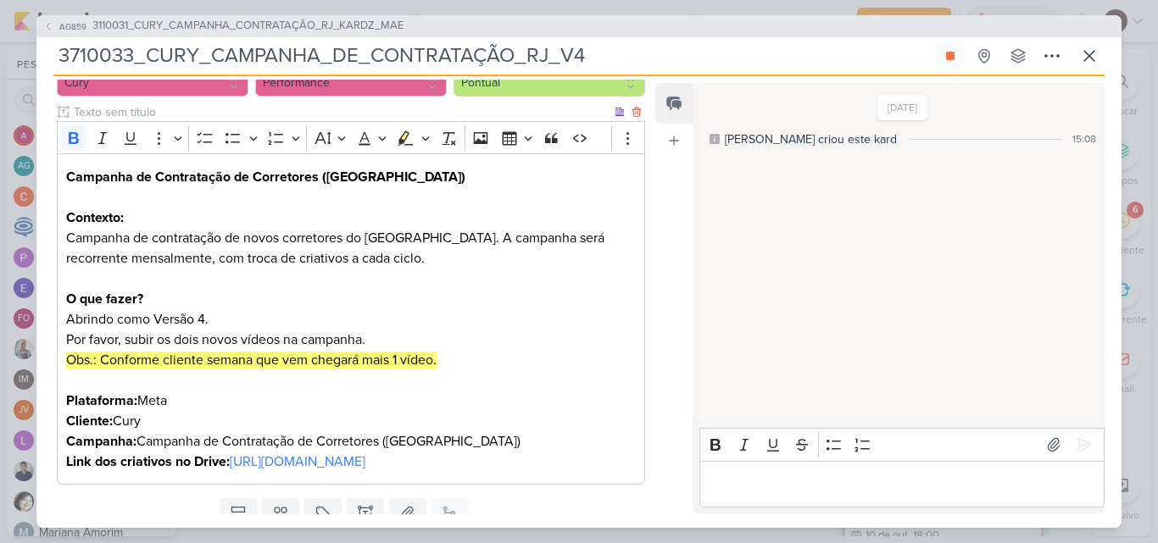
scroll to position [271, 0]
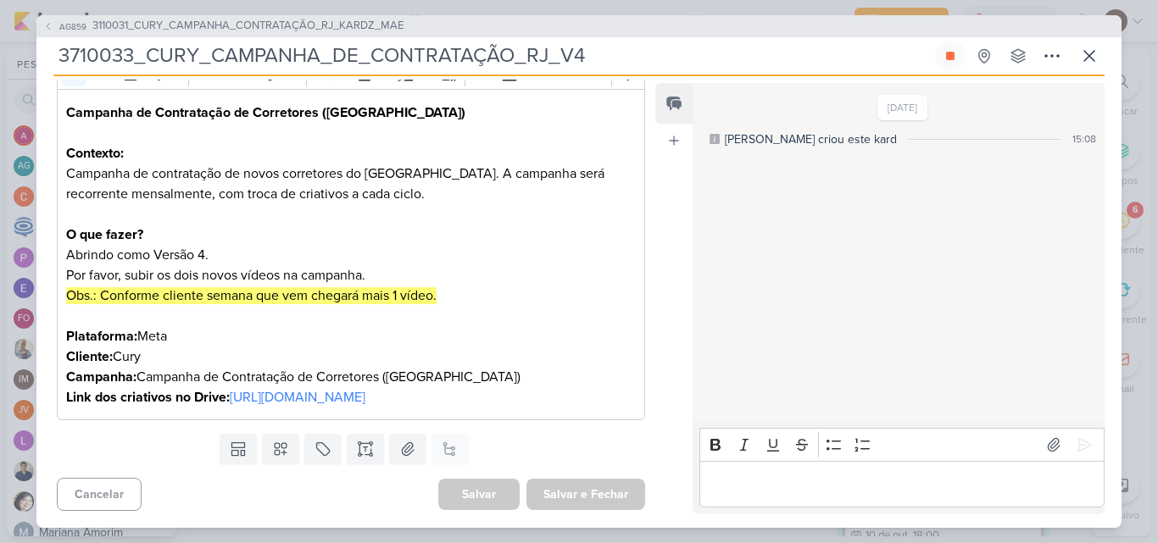
click at [743, 221] on div "[DATE] [PERSON_NAME] criou este kard 15:08" at bounding box center [898, 253] width 410 height 337
click at [1103, 51] on button at bounding box center [1089, 56] width 31 height 31
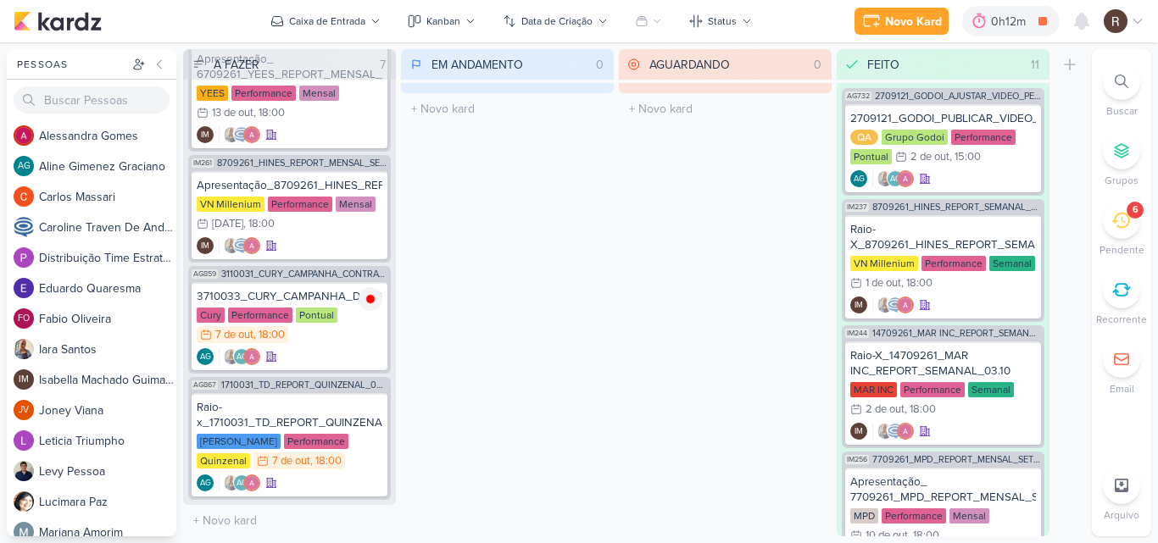
click at [1113, 222] on icon at bounding box center [1120, 220] width 19 height 19
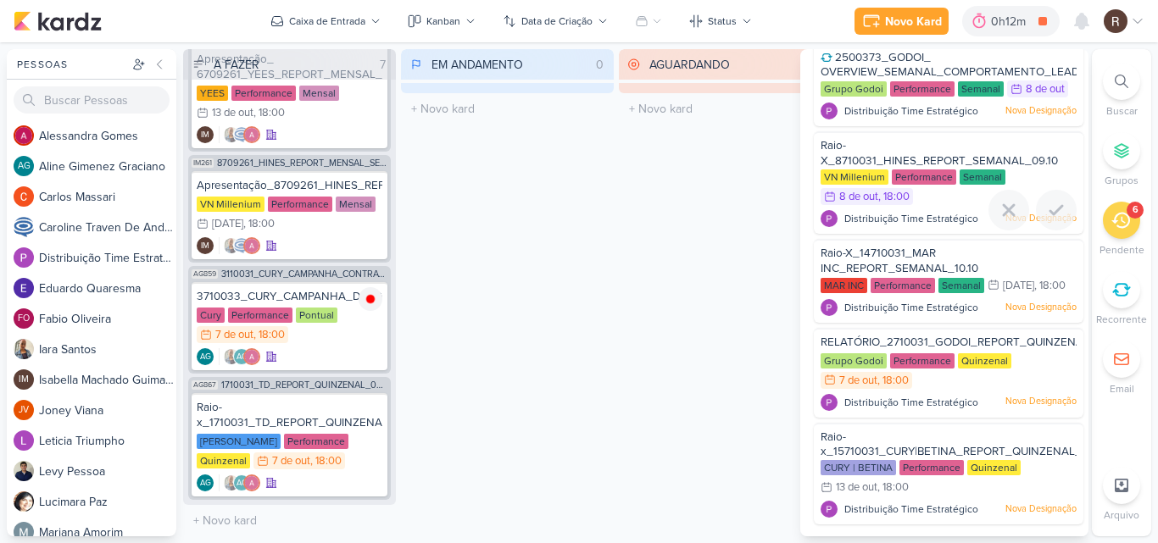
scroll to position [138, 0]
click at [303, 320] on div "Pontual" at bounding box center [317, 315] width 42 height 15
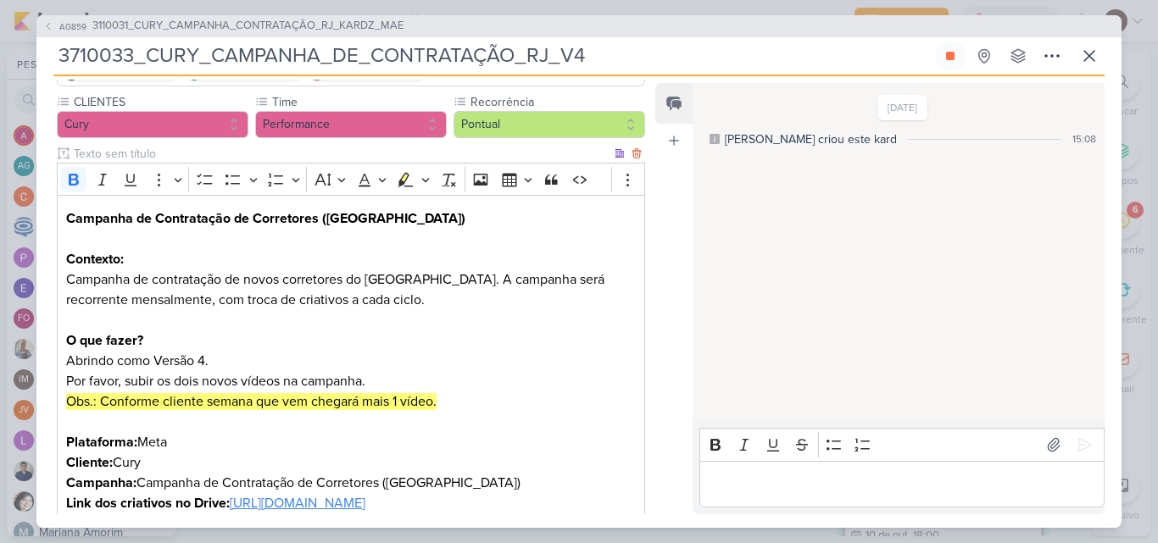
scroll to position [271, 0]
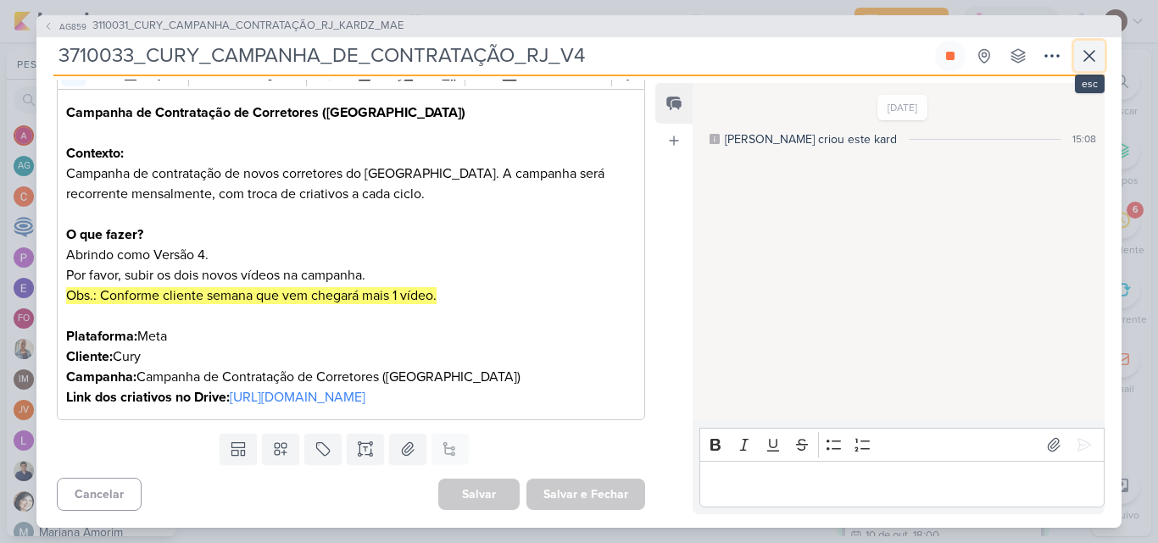
click at [1096, 65] on icon at bounding box center [1089, 56] width 20 height 20
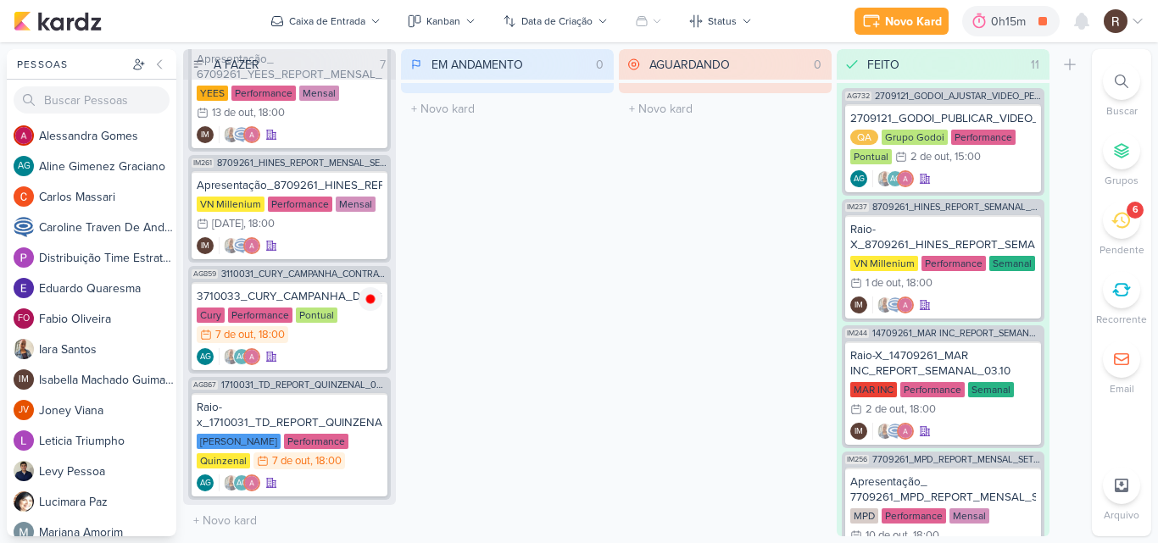
click at [1125, 229] on icon at bounding box center [1120, 220] width 19 height 19
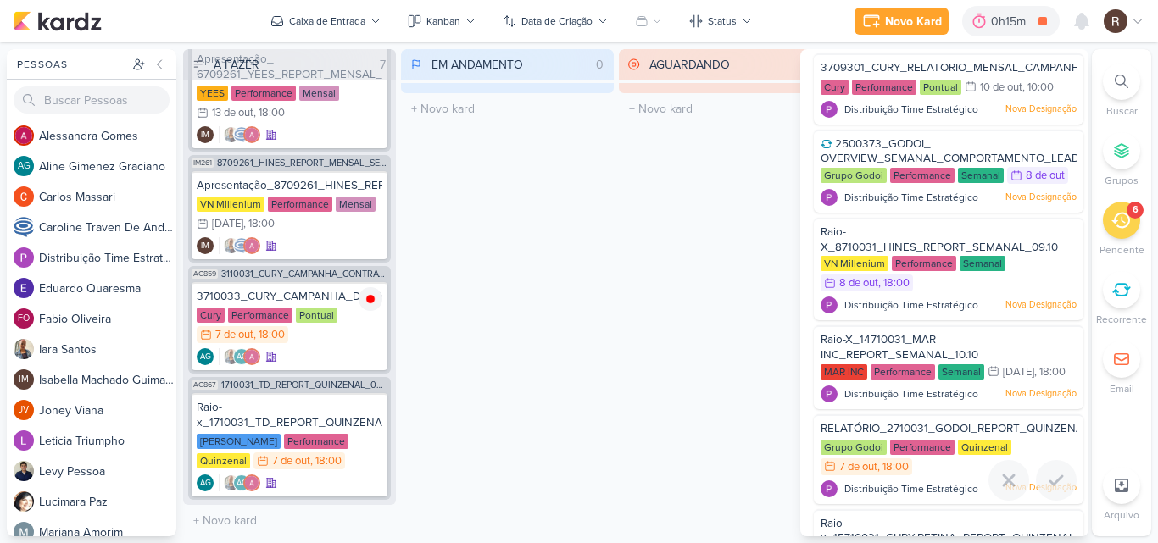
scroll to position [0, 0]
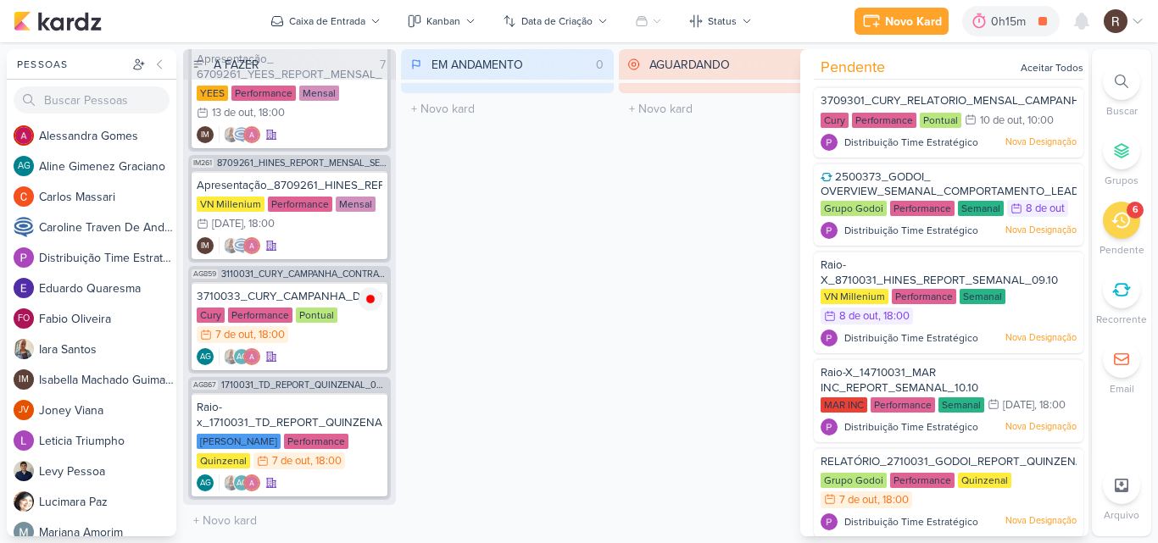
click at [627, 303] on div "AGUARDANDO 0 Mover Para Esquerda Mover Para Direita [GEOGRAPHIC_DATA] O título …" at bounding box center [725, 292] width 213 height 487
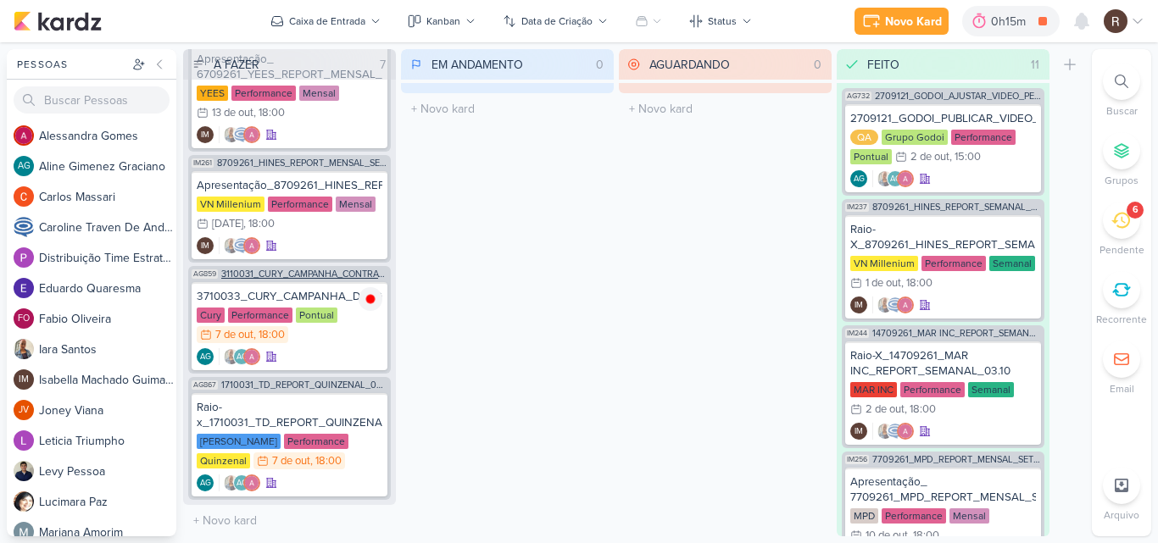
click at [277, 274] on span "3110031_CURY_CAMPANHA_CONTRATAÇÃO_RJ_KARDZ_MAE" at bounding box center [304, 274] width 166 height 9
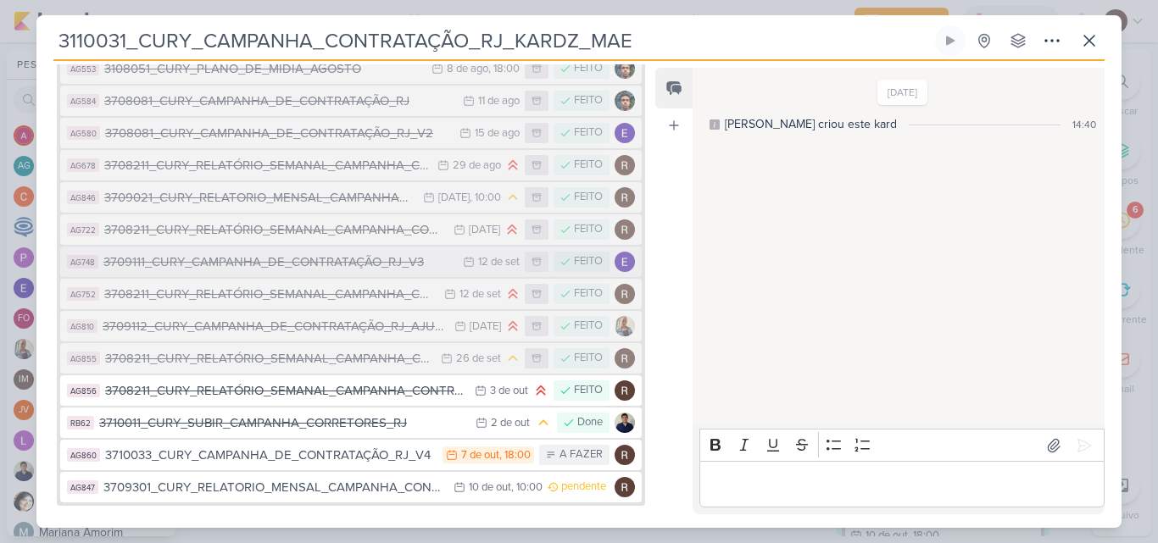
scroll to position [318, 0]
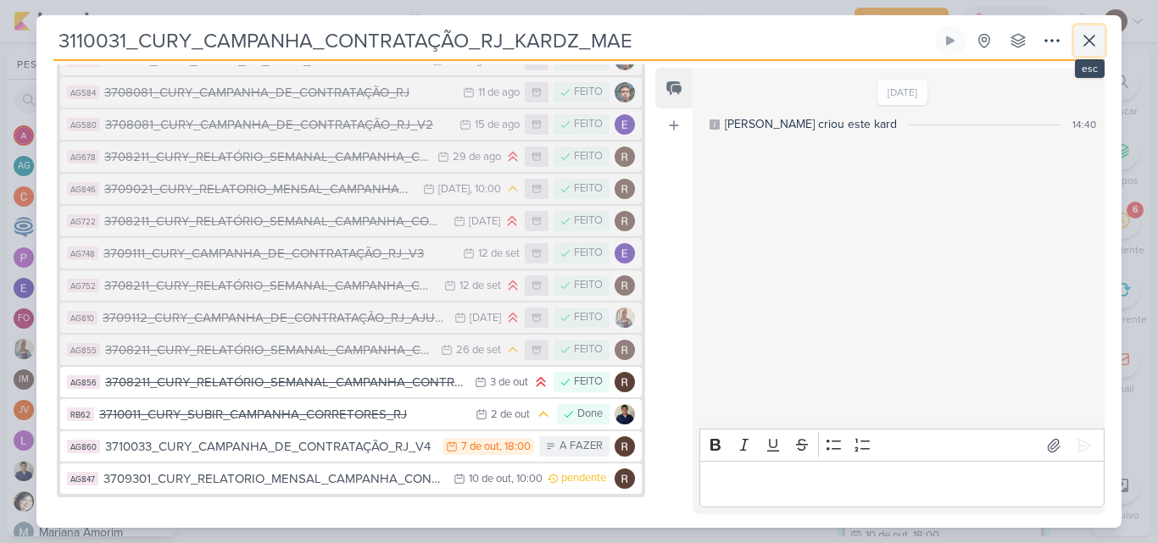
click at [1083, 43] on icon at bounding box center [1089, 41] width 20 height 20
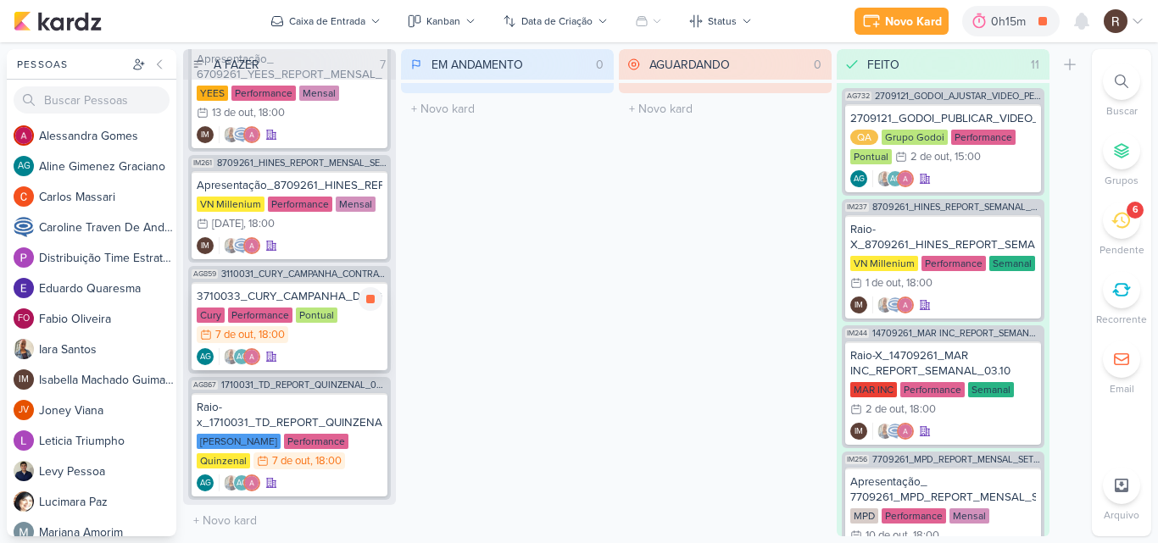
click at [285, 312] on div "Performance" at bounding box center [260, 315] width 64 height 15
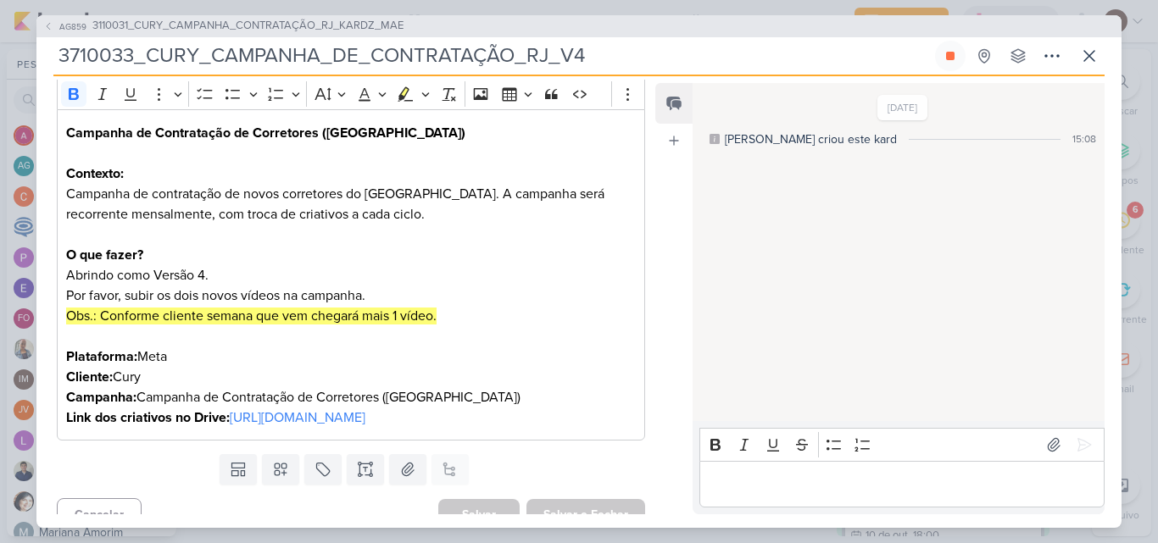
scroll to position [271, 0]
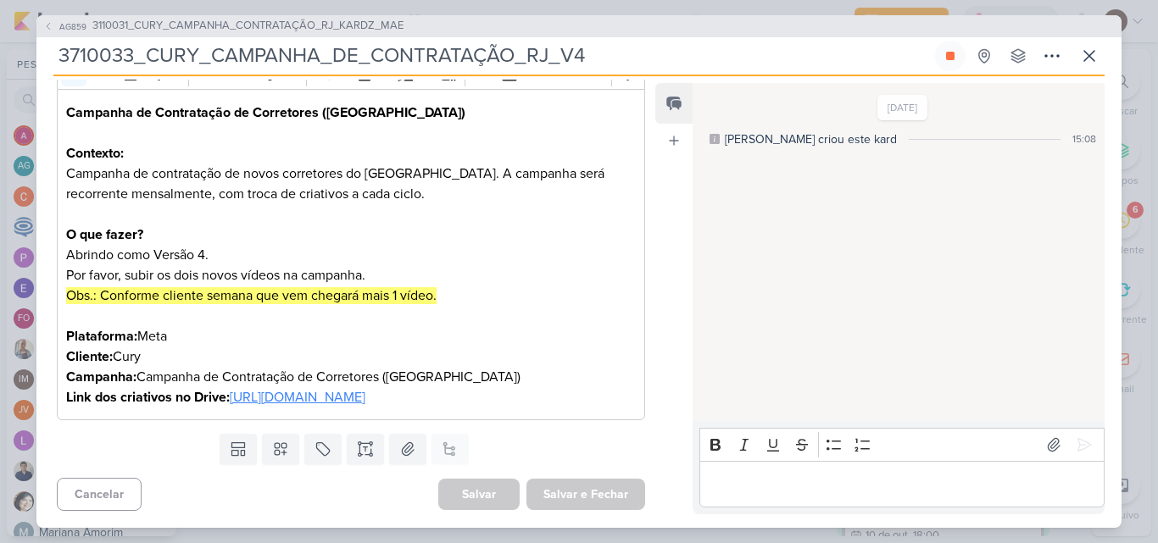
click at [309, 401] on link "[URL][DOMAIN_NAME]" at bounding box center [298, 397] width 136 height 17
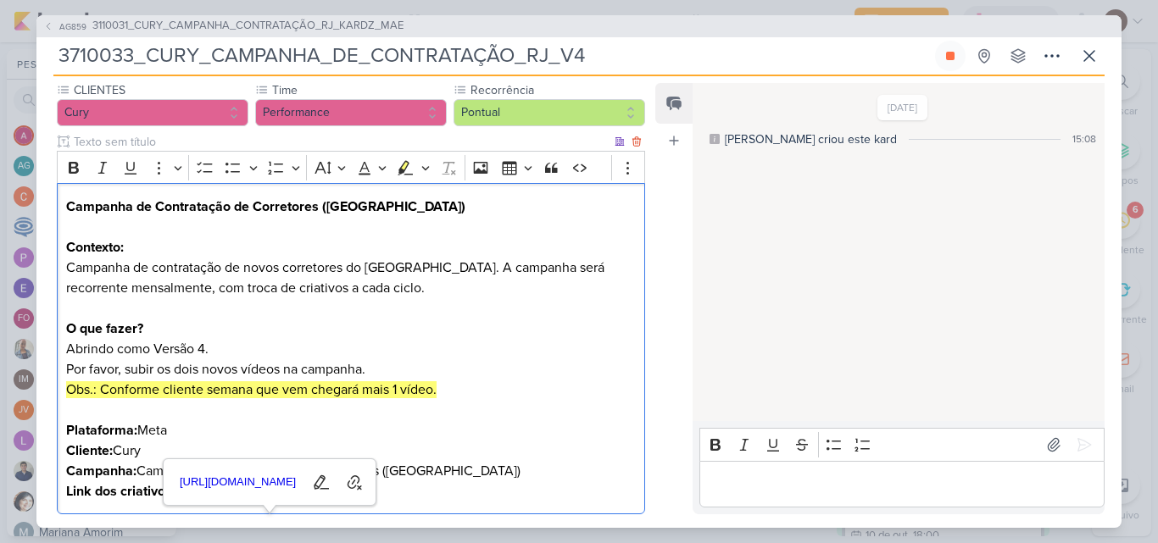
scroll to position [186, 0]
